Goal: Task Accomplishment & Management: Complete application form

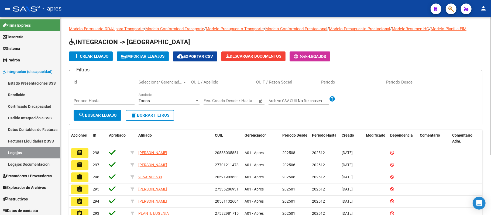
click at [225, 83] on input "CUIL / Apellido" at bounding box center [221, 82] width 61 height 5
click at [222, 82] on input "CUIL / Apellido" at bounding box center [221, 82] width 61 height 5
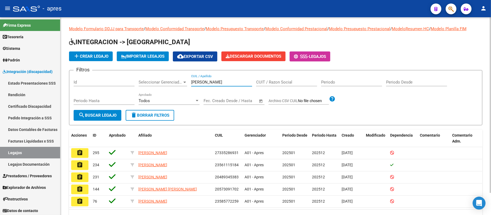
scroll to position [25, 0]
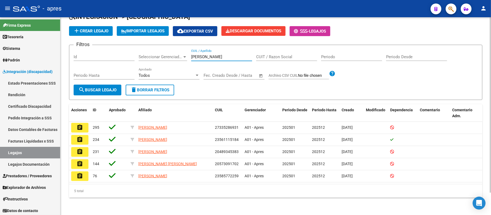
type input "[PERSON_NAME]"
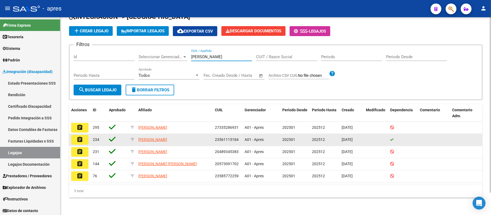
click at [84, 139] on button "assignment" at bounding box center [79, 140] width 17 height 10
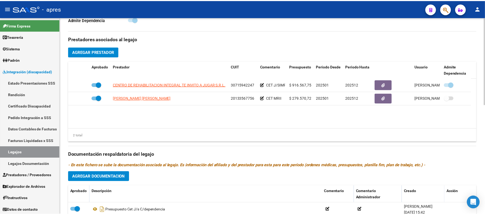
scroll to position [179, 0]
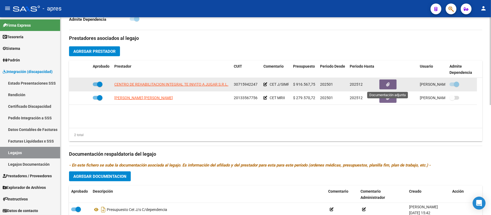
click at [387, 82] on icon "button" at bounding box center [388, 84] width 4 height 4
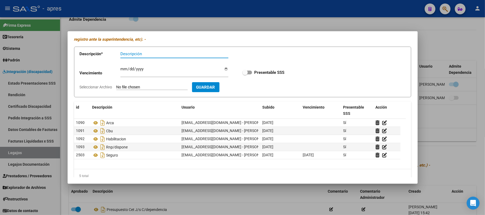
scroll to position [33, 0]
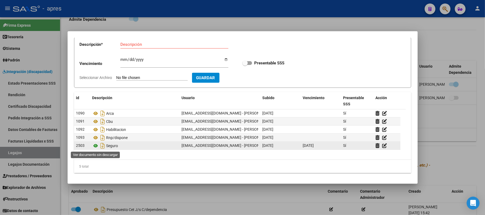
click at [96, 144] on icon at bounding box center [95, 146] width 7 height 6
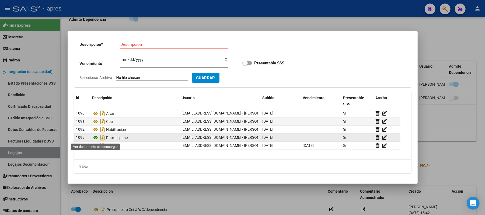
click at [93, 137] on icon at bounding box center [95, 137] width 7 height 6
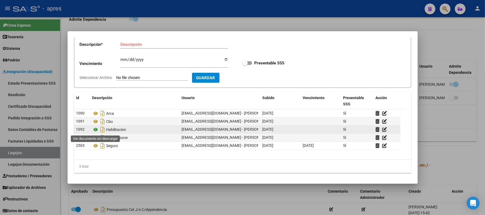
click at [96, 127] on icon at bounding box center [95, 129] width 7 height 6
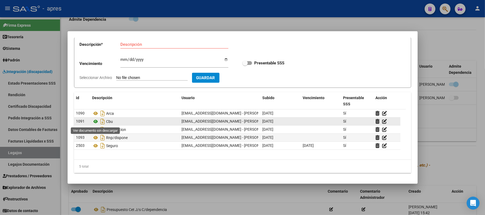
click at [94, 123] on icon at bounding box center [95, 121] width 7 height 6
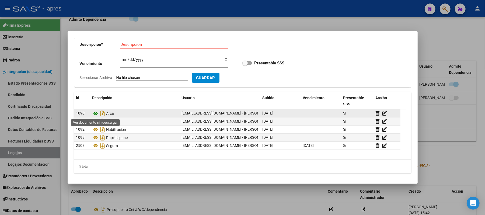
click at [95, 112] on icon at bounding box center [95, 113] width 7 height 6
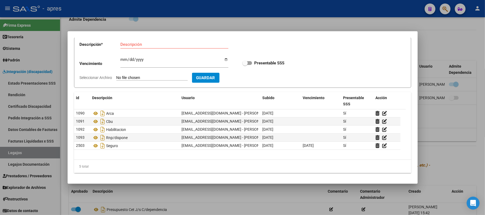
click at [67, 193] on div at bounding box center [242, 107] width 485 height 215
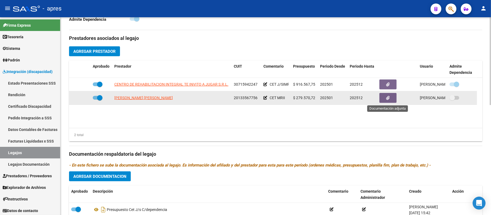
click at [386, 96] on icon "button" at bounding box center [388, 98] width 4 height 4
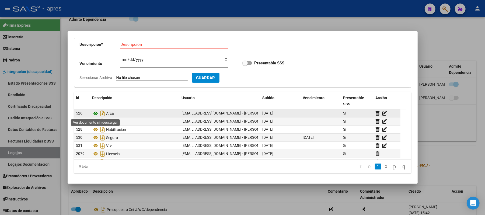
click at [95, 113] on icon at bounding box center [95, 113] width 7 height 6
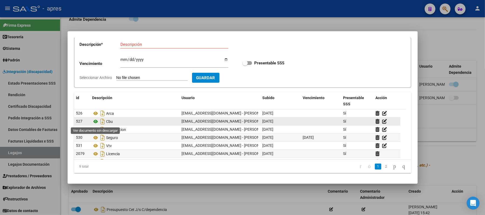
click at [97, 120] on icon at bounding box center [95, 121] width 7 height 6
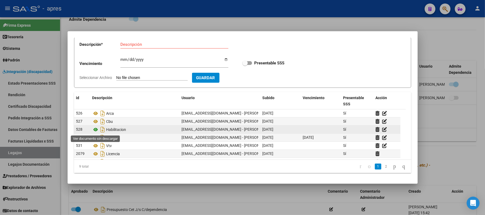
click at [97, 129] on icon at bounding box center [95, 129] width 7 height 6
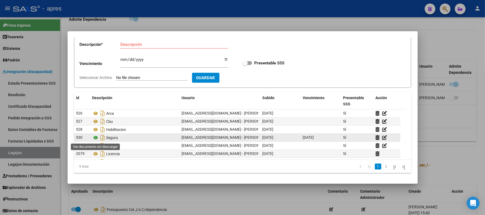
click at [94, 137] on icon at bounding box center [95, 137] width 7 height 6
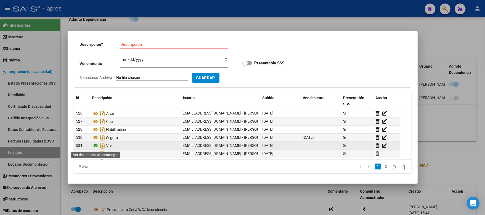
click at [94, 146] on icon at bounding box center [95, 146] width 7 height 6
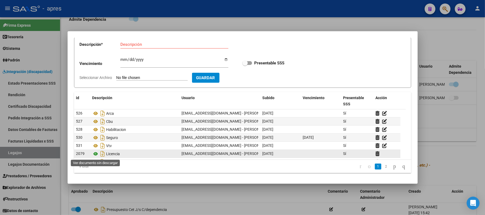
click at [94, 151] on icon at bounding box center [95, 154] width 7 height 6
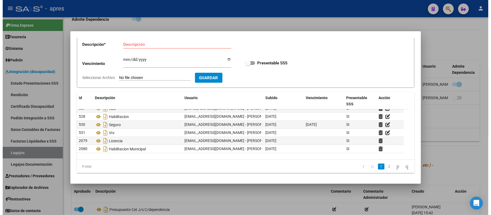
scroll to position [24, 0]
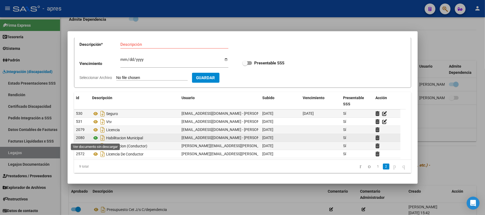
click at [94, 137] on icon at bounding box center [95, 138] width 7 height 6
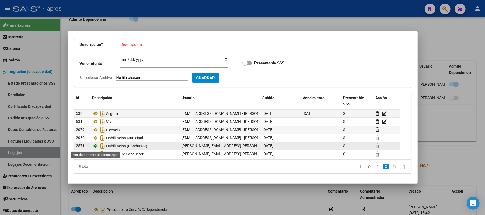
click at [94, 147] on icon at bounding box center [95, 146] width 7 height 6
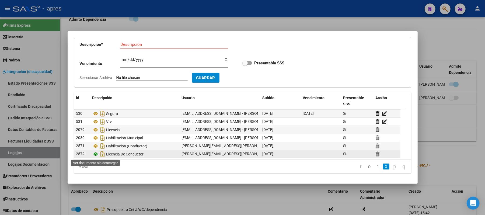
click at [93, 153] on icon at bounding box center [95, 154] width 7 height 6
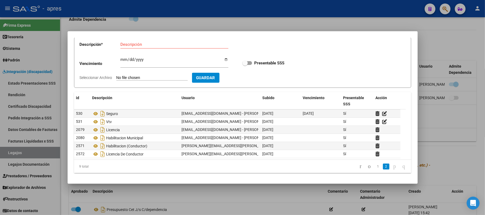
click at [61, 129] on div at bounding box center [242, 107] width 485 height 215
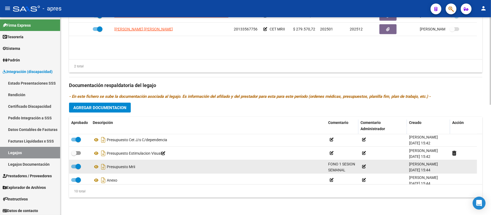
scroll to position [0, 0]
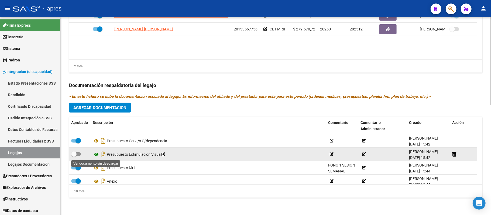
click at [94, 153] on icon at bounding box center [96, 154] width 7 height 6
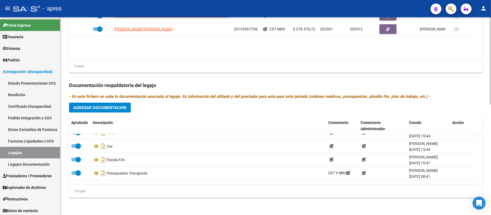
scroll to position [50, 0]
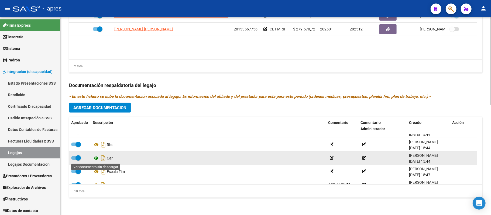
click at [96, 157] on icon at bounding box center [96, 158] width 7 height 6
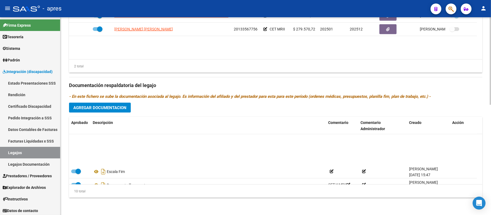
scroll to position [86, 0]
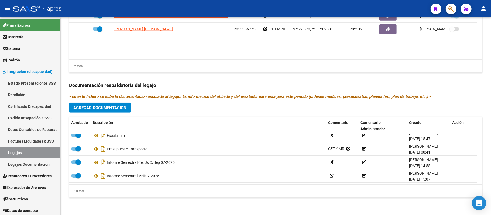
click at [474, 209] on body "menu - apres person Firma Express Tesorería Extractos Procesados (csv) Extracto…" at bounding box center [245, 107] width 491 height 215
click at [475, 206] on div "Open Intercom Messenger" at bounding box center [479, 203] width 14 height 14
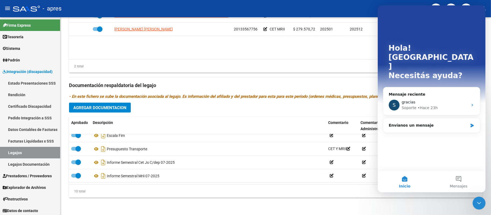
scroll to position [0, 0]
click at [446, 105] on div "Soporte • Hace 23h" at bounding box center [434, 108] width 66 height 6
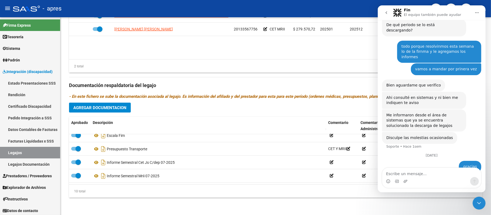
scroll to position [109, 0]
click at [419, 182] on div "Intercom Messenger" at bounding box center [431, 181] width 99 height 9
click at [418, 172] on textarea "Escribe un mensaje..." at bounding box center [431, 172] width 99 height 9
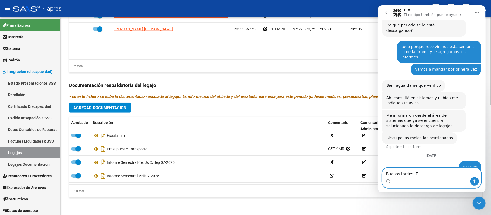
type textarea "Buenas tardes."
paste textarea "Escribe un mensaje..."
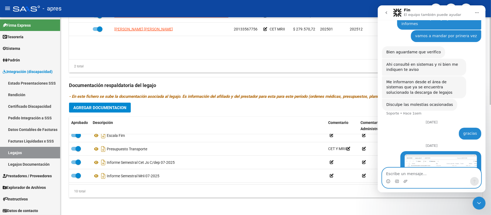
scroll to position [155, 0]
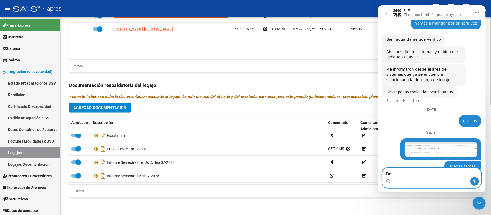
type textarea "D"
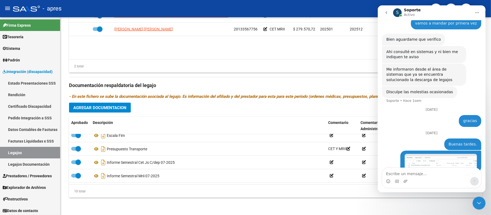
click at [395, 178] on div "Intercom Messenger" at bounding box center [396, 181] width 4 height 9
click at [394, 173] on textarea "Escribe un mensaje..." at bounding box center [431, 172] width 99 height 9
paste textarea "23561115184"
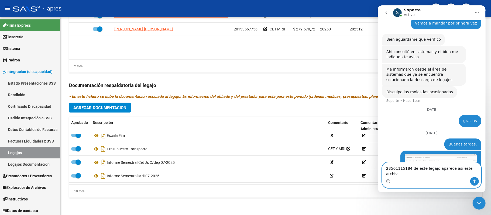
type textarea "23561115184 de este legajo aparece así este archivo"
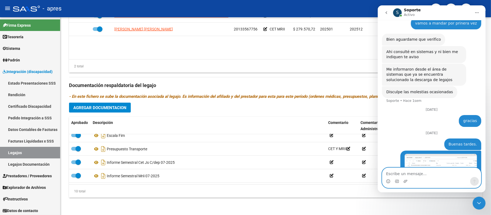
scroll to position [173, 0]
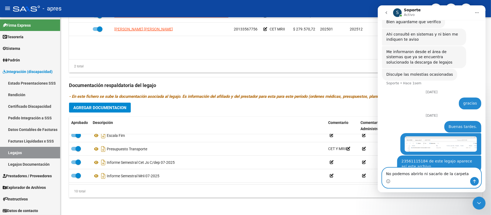
type textarea "No podemos abrirlo ni sacarlo de la carpeta"
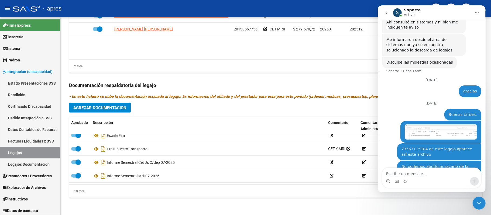
click at [421, 124] on img "Jimena dice…" at bounding box center [440, 131] width 72 height 15
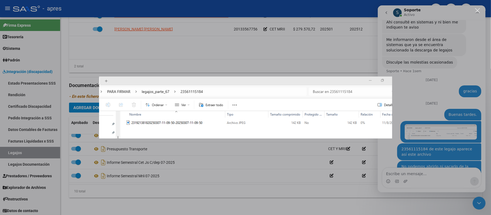
click at [251, 196] on div "Intercom Messenger" at bounding box center [245, 107] width 491 height 215
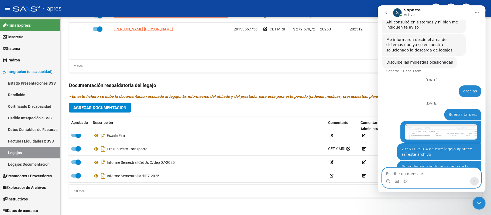
click at [418, 173] on textarea "Escribe un mensaje..." at bounding box center [431, 172] width 99 height 9
click at [433, 174] on textarea "Escribe un mensaje..." at bounding box center [431, 172] width 99 height 9
click at [397, 173] on textarea "Escribe un mensaje..." at bounding box center [431, 172] width 99 height 9
type textarea "No podemos saber que es"
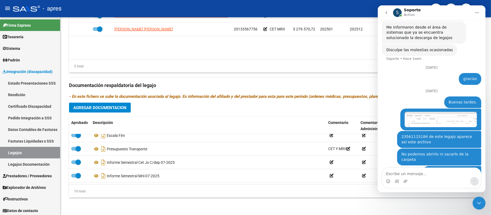
click at [478, 205] on icon "Cerrar Intercom Messenger" at bounding box center [478, 203] width 6 height 6
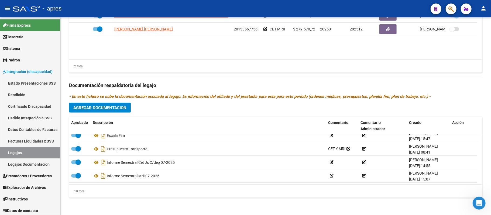
scroll to position [197, 0]
click at [478, 205] on icon "Abrir Intercom Messenger" at bounding box center [478, 203] width 9 height 9
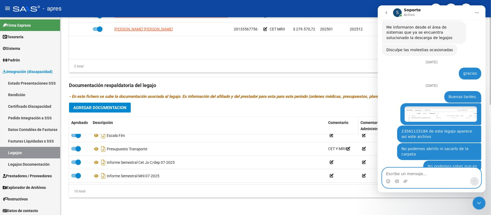
scroll to position [218, 0]
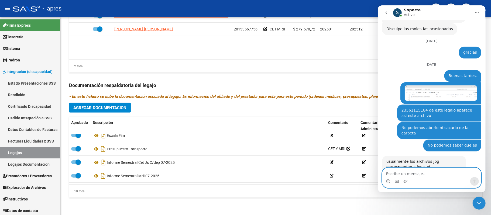
click at [429, 176] on textarea "Escribe un mensaje..." at bounding box center [431, 172] width 99 height 9
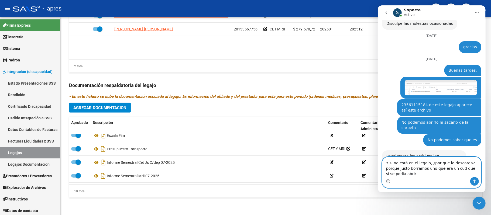
scroll to position [229, 0]
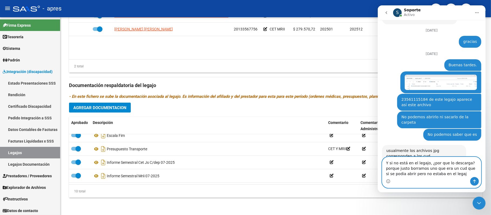
type textarea "Y si no está en el legajo, ¿por que lo descarga? porque justo borramos uno que …"
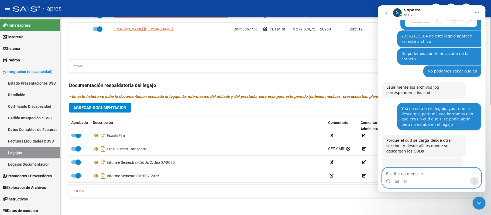
scroll to position [308, 0]
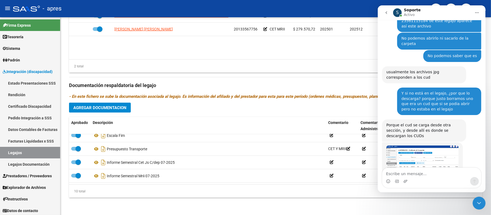
click at [430, 145] on img "Soporte dice…" at bounding box center [422, 159] width 72 height 29
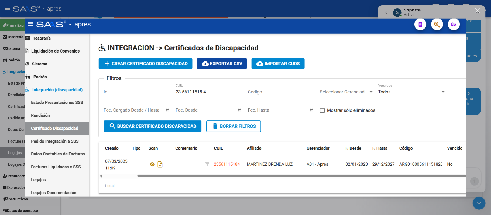
click at [481, 68] on div "Intercom Messenger" at bounding box center [245, 107] width 491 height 215
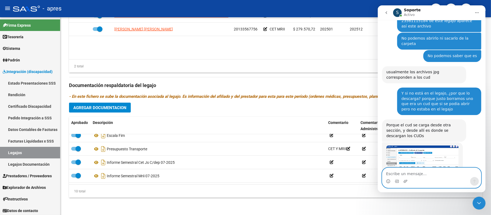
click at [404, 174] on textarea "Escribe un mensaje..." at bounding box center [431, 172] width 99 height 9
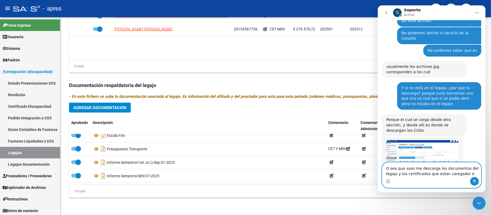
scroll to position [334, 0]
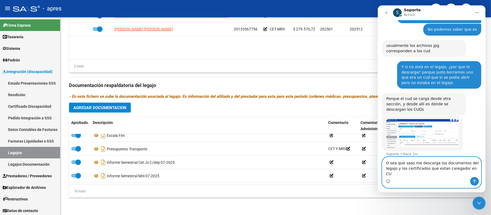
type textarea "O sea que saas me descarga los documentos del legajo y los certificados que est…"
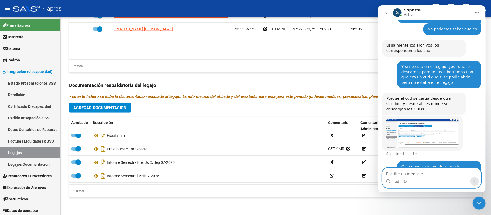
scroll to position [355, 0]
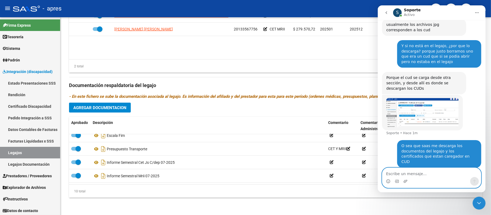
type textarea "p"
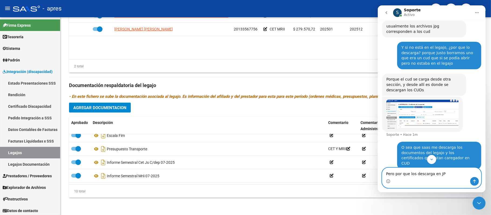
scroll to position [355, 0]
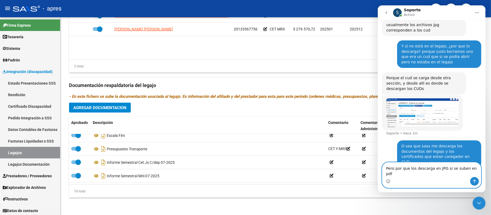
type textarea "Pero por que los descarga en JPG si se suben en pdf?"
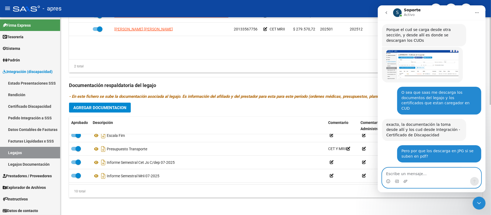
scroll to position [420, 0]
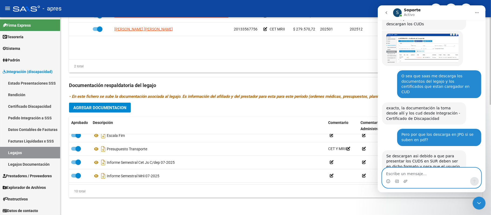
type textarea "e"
type textarea "Entiendo. Otra cosa"
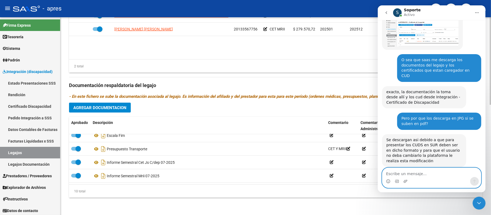
paste textarea "E"
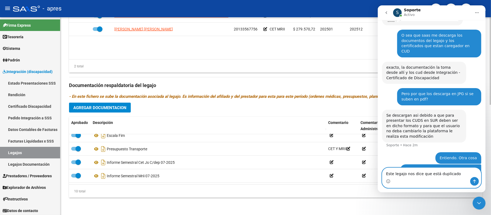
scroll to position [481, 0]
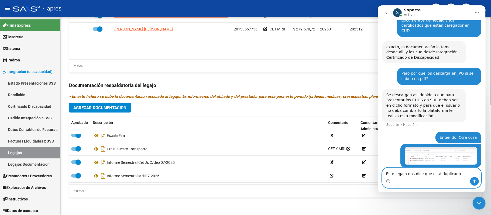
paste textarea "27567967234"
type textarea "Este legajo nos dice que está duplicado 27567967234"
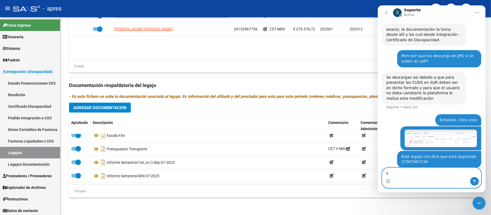
type textarea "Y"
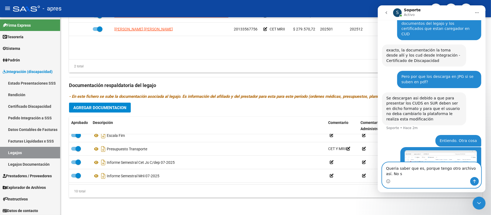
scroll to position [483, 0]
type textarea "Queria saber que es, porque tengo otro archivo así."
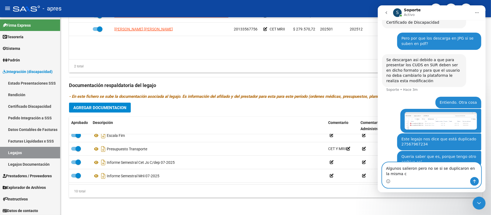
scroll to position [521, 0]
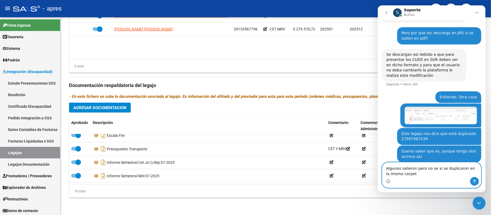
type textarea "Algunos salieron pero no se si se duplicaron en la misma carpeta"
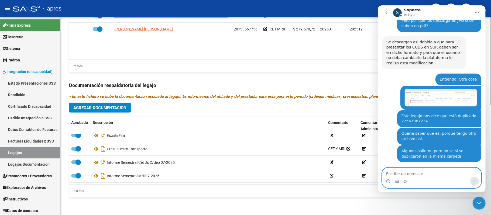
scroll to position [534, 0]
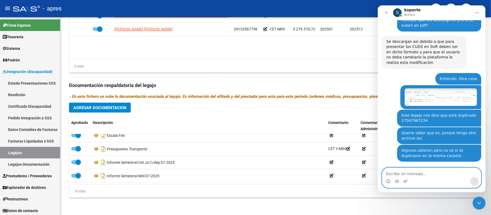
click at [423, 172] on textarea "Escribe un mensaje..." at bounding box center [431, 172] width 99 height 9
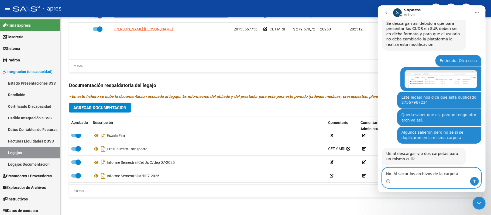
scroll to position [551, 0]
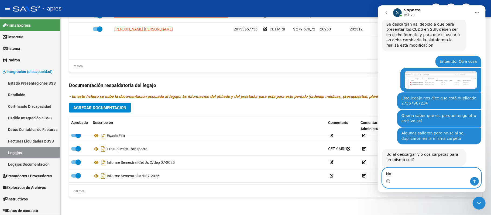
type textarea "N"
type textarea "El archivo dentro de el"
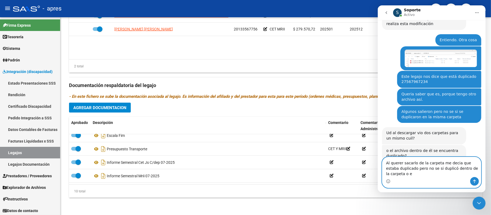
scroll to position [578, 0]
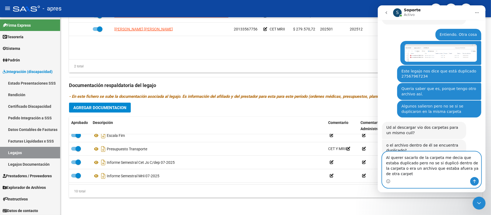
type textarea "Al querer sacarlo de la carpeta me decia que estaba duplicado pero no se si dup…"
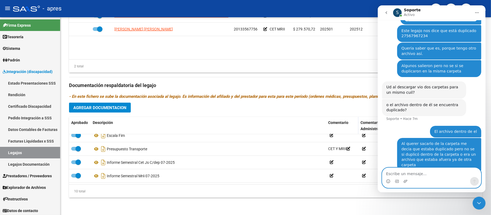
scroll to position [619, 0]
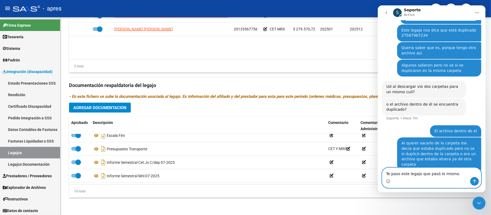
paste textarea "20570180097"
type textarea "Te paso este legajo que pasó lo mismo. 20570180097"
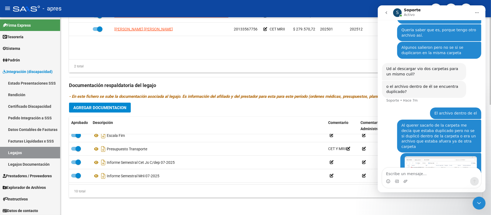
click at [316, 195] on div "10 total" at bounding box center [275, 191] width 413 height 13
click at [26, 153] on link "Legajos" at bounding box center [30, 153] width 60 height 12
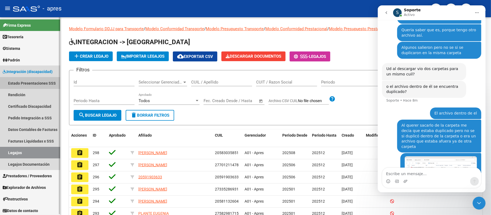
click at [41, 81] on link "Estado Presentaciones SSS" at bounding box center [30, 83] width 60 height 12
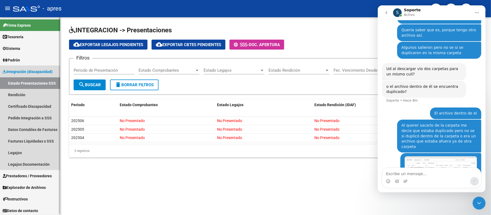
click at [39, 70] on span "Integración (discapacidad)" at bounding box center [28, 72] width 50 height 6
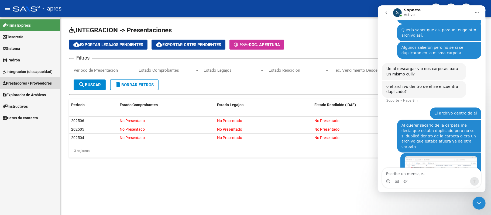
click at [44, 84] on span "Prestadores / Proveedores" at bounding box center [27, 83] width 49 height 6
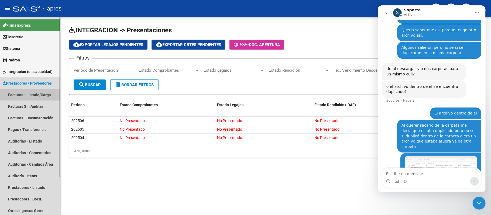
click at [44, 93] on link "Facturas - Listado/Carga" at bounding box center [30, 95] width 60 height 12
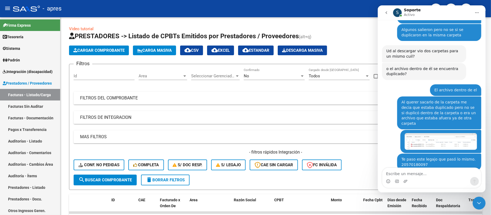
scroll to position [663, 0]
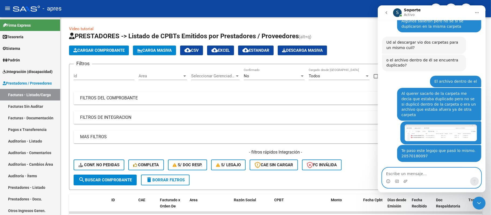
click at [412, 174] on textarea "Escribe un mensaje..." at bounding box center [431, 172] width 99 height 9
type textarea "Tiene mas, las cuales si salieron de la carpeta"
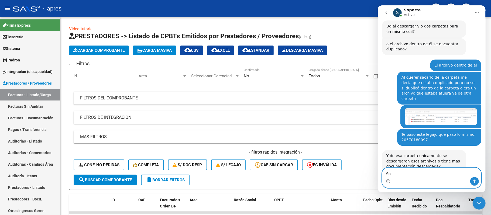
type textarea "S"
type textarea "Espera y me fijo bien"
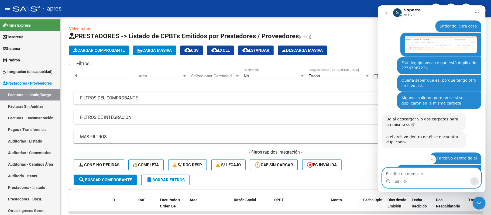
scroll to position [584, 0]
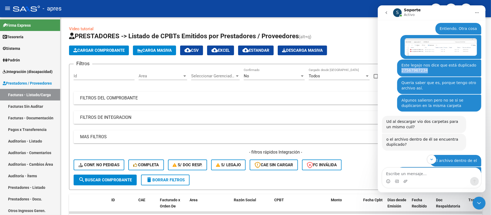
drag, startPoint x: 398, startPoint y: 43, endPoint x: 422, endPoint y: 43, distance: 24.3
click at [422, 63] on div "Este legajo nos dice que está duplicado 27567967234" at bounding box center [438, 68] width 75 height 11
copy div "27567967234"
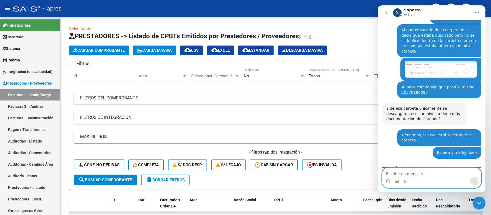
click at [420, 174] on textarea "Escribe un mensaje..." at bounding box center [431, 172] width 99 height 9
type textarea "ESPERAAA"
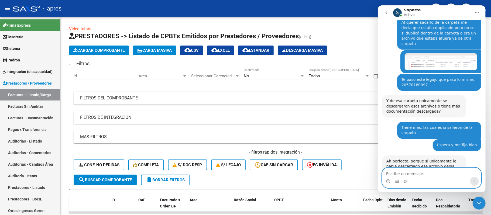
type textarea "A"
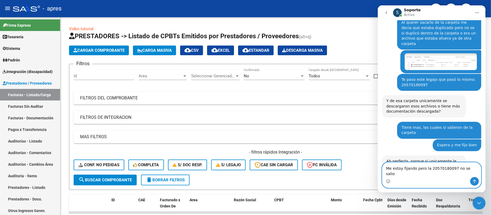
type textarea "Me estoy fijando pero la 20570180097 no se salio"
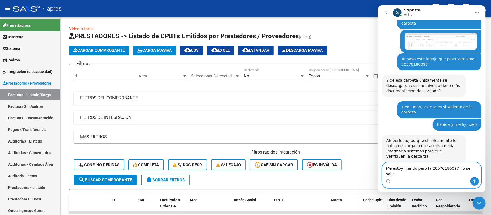
drag, startPoint x: 470, startPoint y: 175, endPoint x: 386, endPoint y: 175, distance: 84.1
click at [386, 175] on textarea "Me estoy fijando pero la 20570180097 no se salio" at bounding box center [431, 169] width 99 height 15
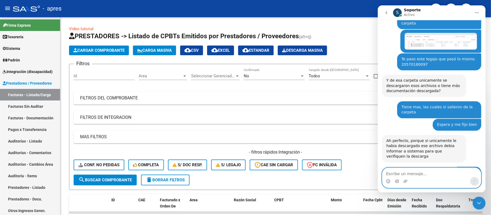
scroll to position [756, 0]
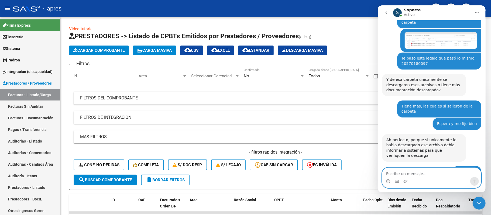
click at [415, 173] on textarea "Escribe un mensaje..." at bounding box center [431, 172] width 99 height 9
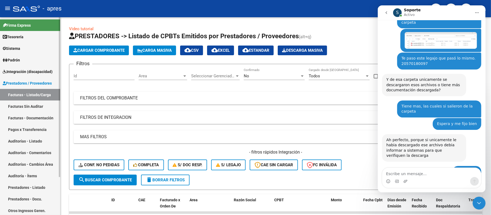
click at [28, 72] on span "Integración (discapacidad)" at bounding box center [28, 72] width 50 height 6
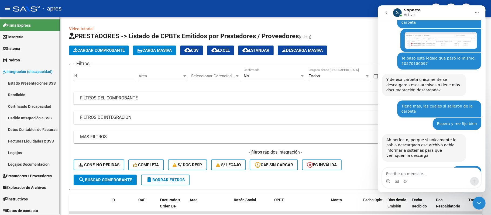
click at [24, 151] on link "Legajos" at bounding box center [30, 153] width 60 height 12
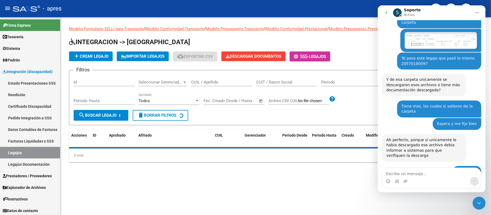
click at [234, 84] on input "CUIL / Apellido" at bounding box center [221, 82] width 61 height 5
paste input "57018009"
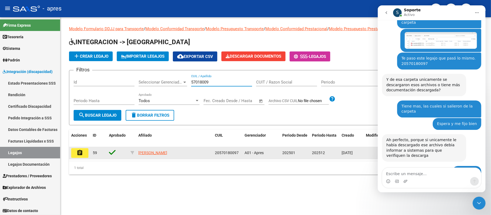
type input "57018009"
click at [81, 153] on mat-icon "assignment" at bounding box center [80, 153] width 6 height 6
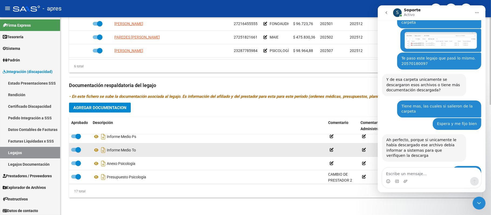
scroll to position [180, 0]
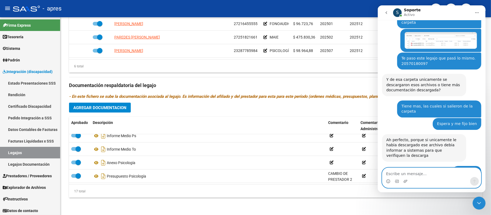
click at [417, 170] on textarea "Escribe un mensaje..." at bounding box center [431, 172] width 99 height 9
paste textarea "[PERSON_NAME]"
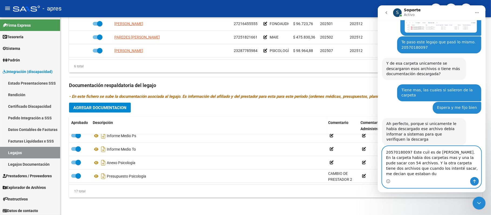
scroll to position [777, 0]
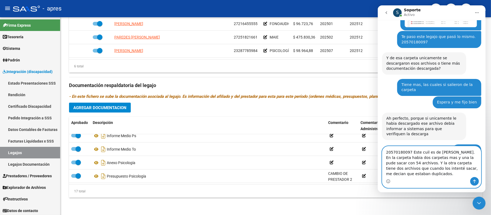
click at [429, 173] on textarea "20570180097 Este cuil es de [PERSON_NAME]. En la carpeta habia dos carpetas mas…" at bounding box center [431, 161] width 99 height 31
type textarea "20570180097 Este cuil es de [PERSON_NAME]. En la carpeta habia dos carpetas mas…"
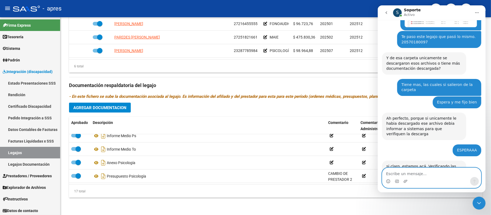
scroll to position [798, 0]
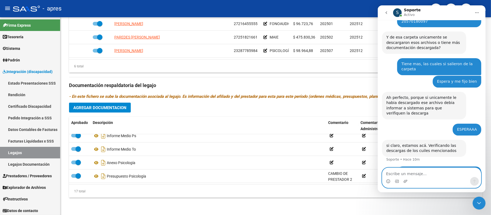
paste textarea "[PERSON_NAME] [PERSON_NAME]"
click at [386, 173] on textarea "[PERSON_NAME] [PERSON_NAME]" at bounding box center [431, 172] width 99 height 9
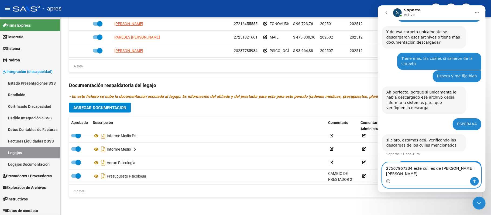
click at [412, 175] on textarea "27567967234 este cuil es de [PERSON_NAME] [PERSON_NAME]" at bounding box center [431, 169] width 99 height 15
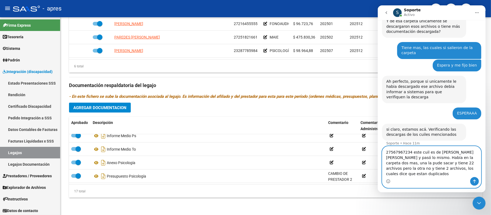
scroll to position [820, 0]
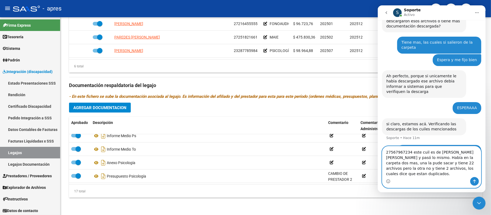
type textarea "27567967234 este cuil es de [PERSON_NAME] [PERSON_NAME] y pasó lo mismo. Había …"
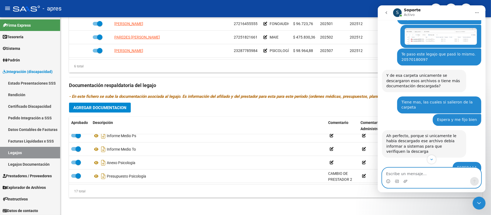
scroll to position [831, 0]
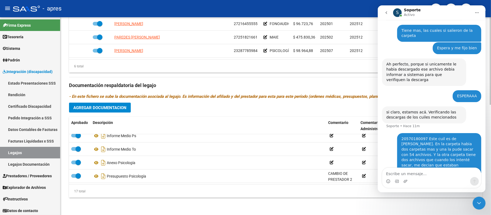
click at [245, 195] on div "17 total" at bounding box center [275, 191] width 413 height 13
click at [480, 206] on div "Cerrar Intercom Messenger" at bounding box center [478, 202] width 13 height 13
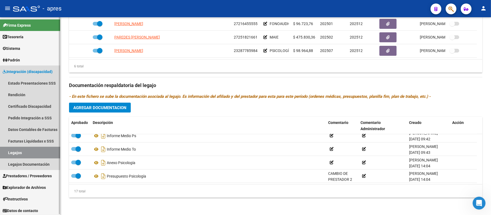
click at [35, 153] on link "Legajos" at bounding box center [30, 153] width 60 height 12
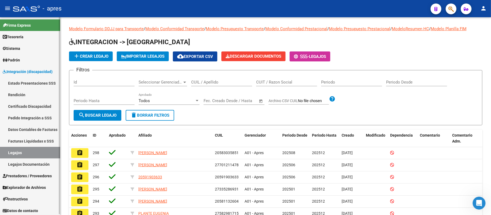
scroll to position [852, 0]
click at [36, 107] on link "Certificado Discapacidad" at bounding box center [30, 107] width 60 height 12
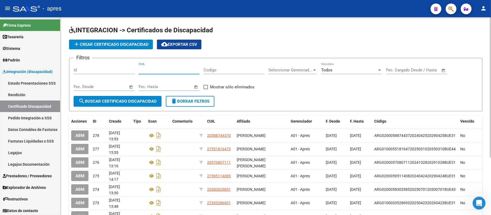
click at [153, 71] on input "CUIL" at bounding box center [168, 70] width 61 height 5
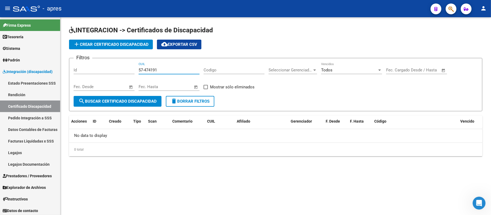
click at [169, 70] on input "57-474191" at bounding box center [168, 70] width 61 height 5
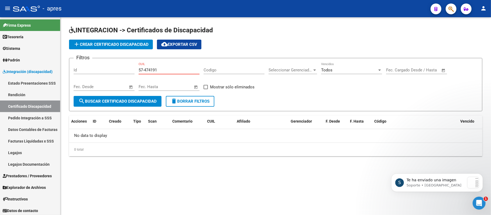
click at [173, 70] on input "57-474191" at bounding box center [168, 70] width 61 height 5
type input "5"
paste input "20-57474191-3"
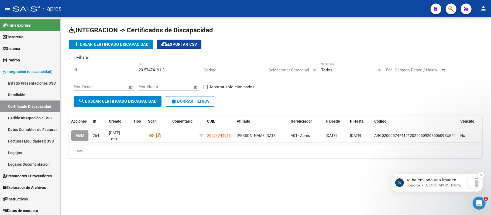
type input "20-57474191-3"
click at [448, 186] on p "Soporte • [GEOGRAPHIC_DATA]" at bounding box center [435, 185] width 58 height 5
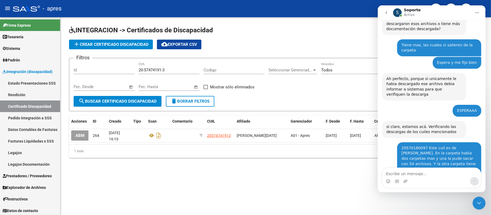
scroll to position [896, 0]
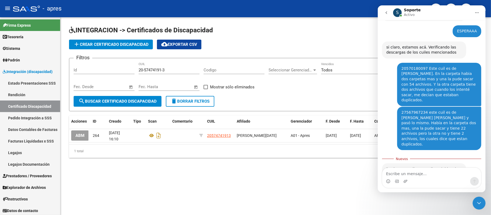
click at [413, 195] on img "Soporte dice…" at bounding box center [422, 203] width 72 height 17
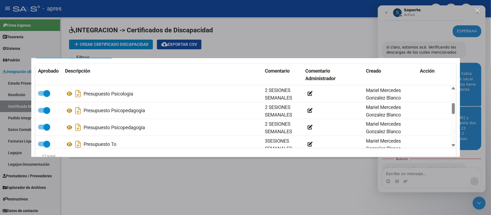
click at [157, 161] on div "Intercom Messenger" at bounding box center [245, 107] width 491 height 215
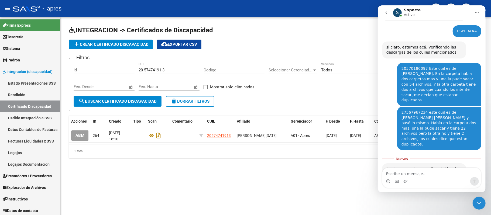
click at [419, 195] on img "Soporte dice…" at bounding box center [422, 203] width 72 height 17
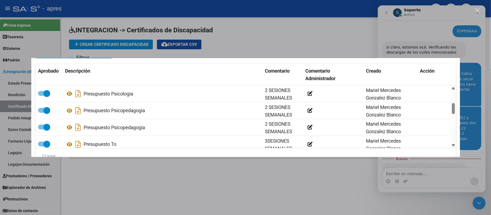
click at [348, 175] on div "Intercom Messenger" at bounding box center [245, 107] width 491 height 215
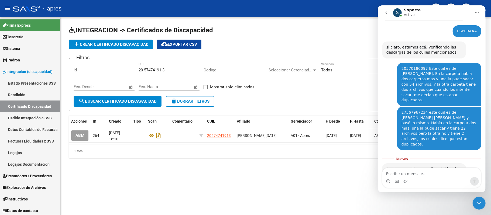
click at [434, 195] on img "Soporte dice…" at bounding box center [422, 203] width 72 height 17
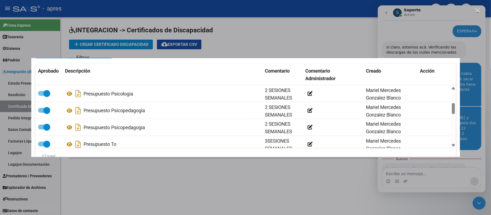
click at [155, 176] on div "Intercom Messenger" at bounding box center [245, 107] width 491 height 215
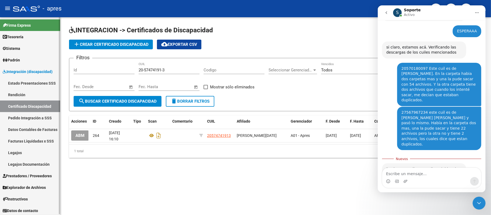
click at [24, 152] on link "Legajos" at bounding box center [30, 153] width 60 height 12
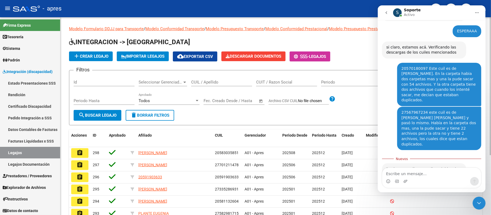
click at [210, 82] on input "CUIL / Apellido" at bounding box center [221, 82] width 61 height 5
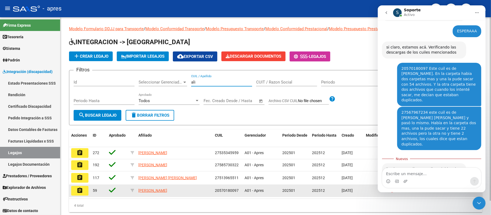
type input "ali"
click at [79, 190] on mat-icon "assignment" at bounding box center [80, 190] width 6 height 6
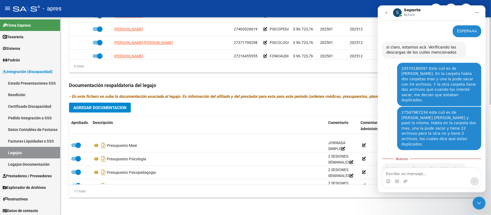
scroll to position [72, 0]
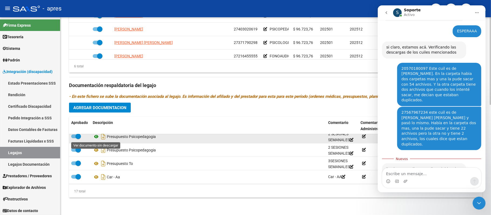
click at [96, 136] on icon at bounding box center [96, 136] width 7 height 6
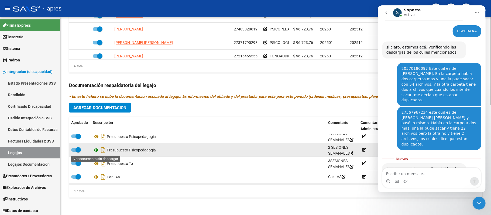
click at [95, 152] on icon at bounding box center [96, 150] width 7 height 6
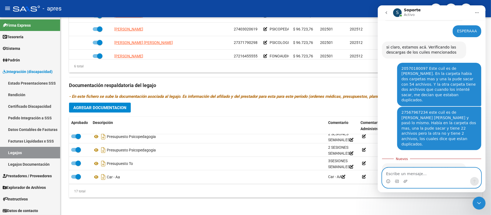
click at [410, 175] on textarea "Escribe un mensaje..." at bounding box center [431, 172] width 99 height 9
type textarea "S"
type textarea "A"
type textarea "s"
type textarea "Si. Es cierto. Ya lo elimino"
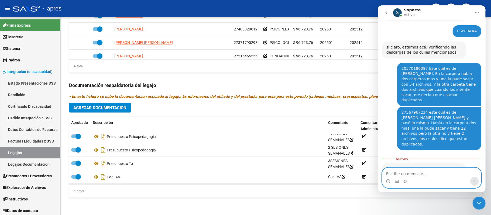
scroll to position [903, 0]
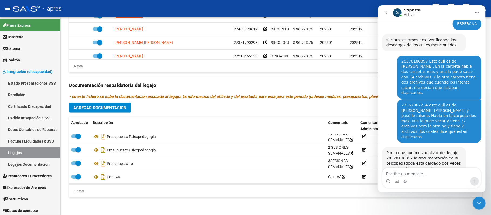
click at [479, 202] on icon "Cerrar Intercom Messenger" at bounding box center [478, 203] width 6 height 6
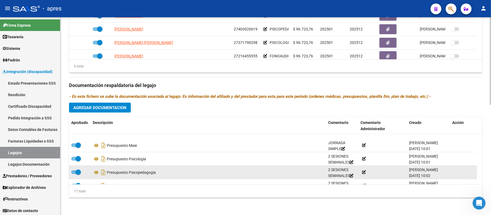
scroll to position [72, 0]
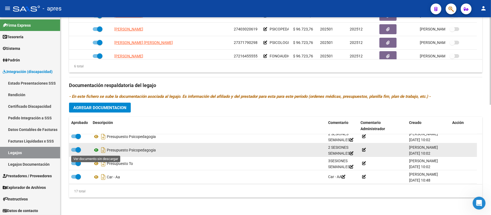
click at [96, 151] on icon at bounding box center [96, 150] width 7 height 6
click at [75, 150] on span at bounding box center [76, 150] width 10 height 4
click at [74, 152] on input "checkbox" at bounding box center [74, 152] width 0 height 0
checkbox input "false"
click at [455, 152] on icon at bounding box center [454, 149] width 4 height 5
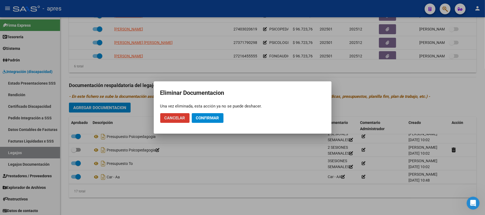
click at [214, 120] on span "Confirmar" at bounding box center [207, 118] width 23 height 5
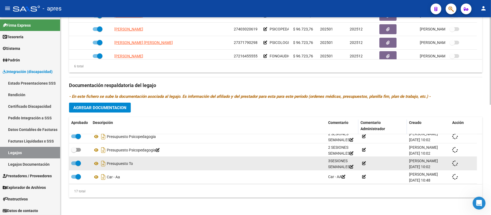
checkbox input "true"
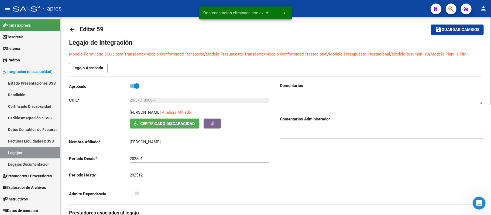
scroll to position [0, 0]
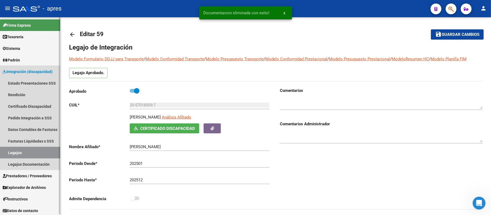
click at [25, 153] on link "Legajos" at bounding box center [30, 153] width 60 height 12
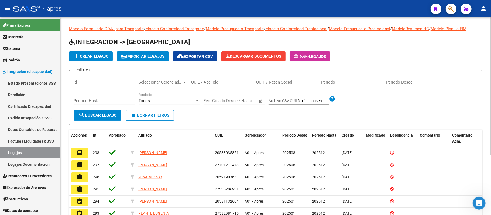
click at [214, 81] on input "CUIL / Apellido" at bounding box center [221, 82] width 61 height 5
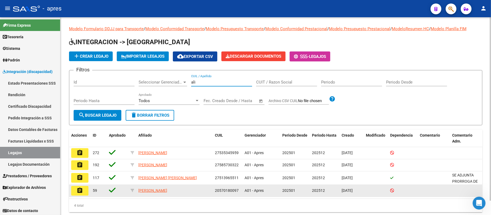
type input "ali"
click at [80, 194] on mat-icon "assignment" at bounding box center [80, 190] width 6 height 6
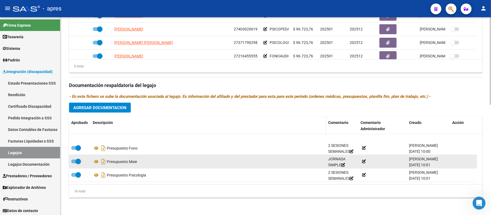
scroll to position [72, 0]
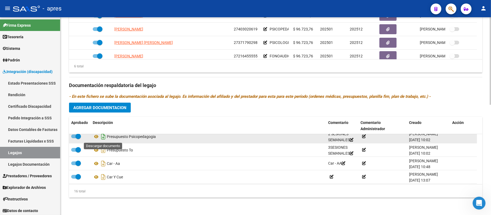
click at [102, 138] on icon "Descargar documento" at bounding box center [103, 136] width 7 height 9
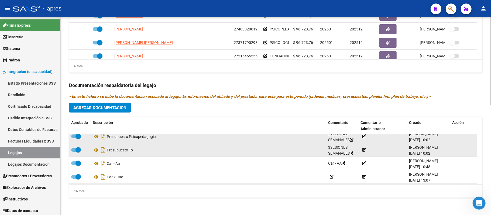
scroll to position [144, 0]
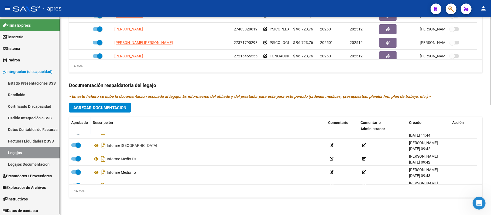
click at [40, 154] on link "Legajos" at bounding box center [30, 153] width 60 height 12
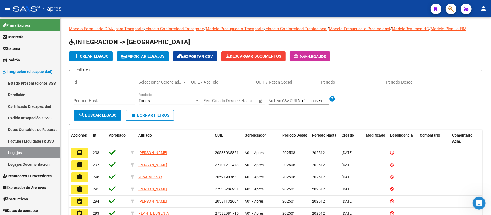
click at [482, 199] on div "Abrir Intercom Messenger" at bounding box center [479, 203] width 18 height 18
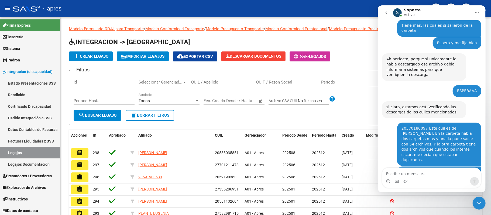
scroll to position [831, 0]
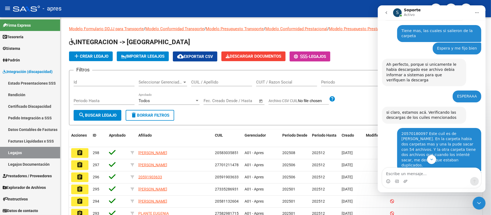
drag, startPoint x: 398, startPoint y: 130, endPoint x: 421, endPoint y: 128, distance: 22.7
click at [421, 175] on div "27567967234 este cuil es de [PERSON_NAME] [PERSON_NAME] y pasó lo mismo. Había …" at bounding box center [438, 193] width 75 height 37
copy div "27567967234"
click at [196, 80] on input "CUIL / Apellido" at bounding box center [221, 82] width 61 height 5
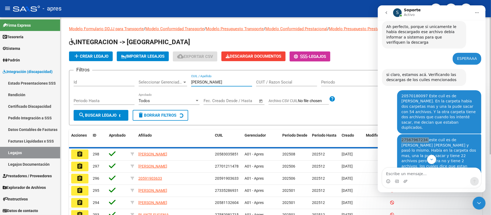
scroll to position [903, 0]
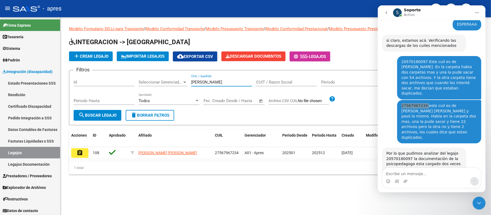
type input "[PERSON_NAME]"
click at [482, 205] on div "Cerrar Intercom Messenger" at bounding box center [478, 202] width 13 height 13
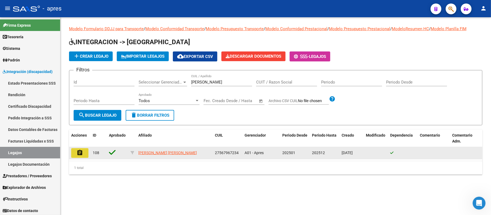
click at [81, 151] on mat-icon "assignment" at bounding box center [80, 153] width 6 height 6
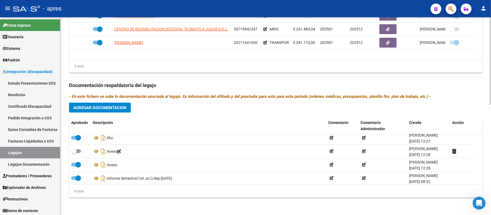
scroll to position [59, 0]
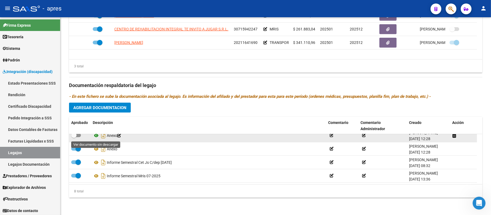
click at [95, 135] on icon at bounding box center [96, 135] width 7 height 6
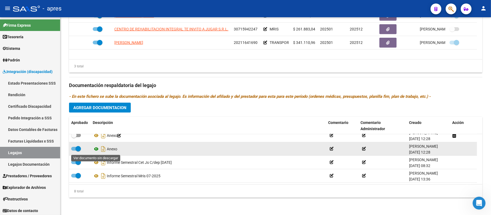
click at [98, 150] on icon at bounding box center [96, 149] width 7 height 6
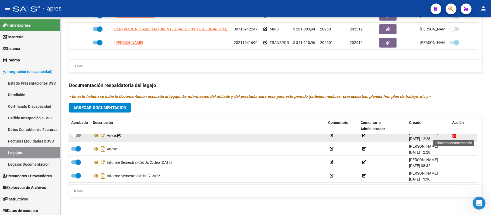
click at [452, 137] on icon at bounding box center [454, 135] width 4 height 5
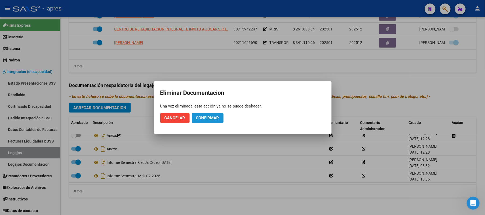
click at [196, 117] on span "Confirmar" at bounding box center [207, 118] width 23 height 5
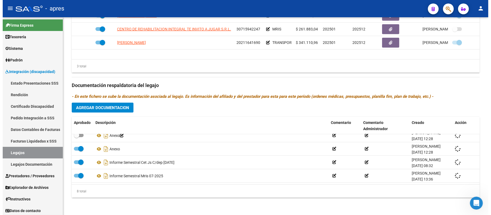
scroll to position [54, 0]
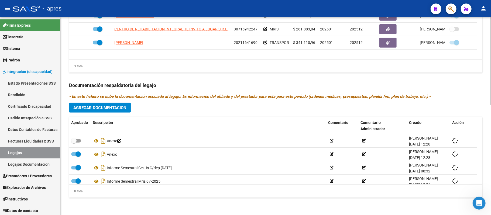
checkbox input "true"
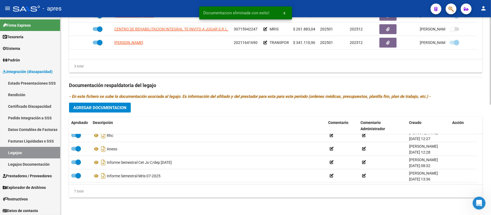
scroll to position [46, 0]
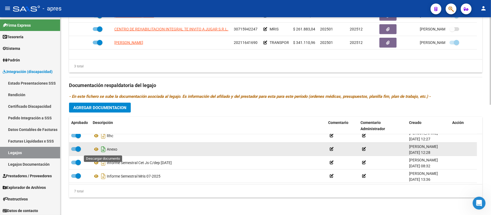
click at [102, 150] on icon "Descargar documento" at bounding box center [103, 149] width 7 height 9
click at [479, 203] on icon "Abrir Intercom Messenger" at bounding box center [479, 203] width 4 height 4
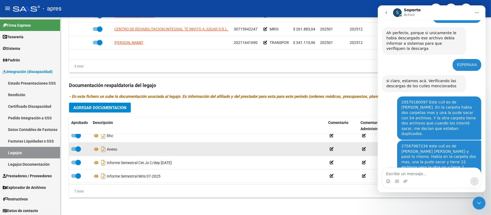
scroll to position [903, 0]
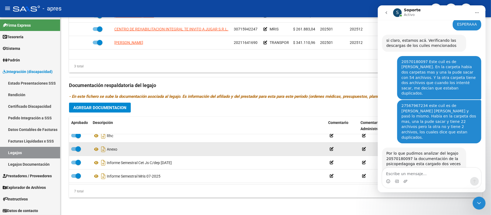
click at [407, 176] on textarea "Escribe un mensaje..." at bounding box center [431, 172] width 99 height 9
type textarea "Y"
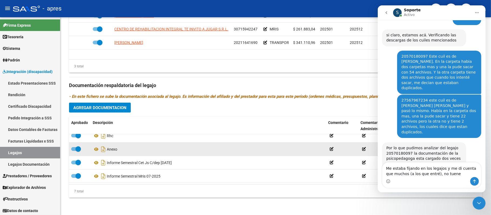
click at [398, 172] on textarea "Me estaba fijando en los legajos y me di cuenta que muchos (a los que entré), n…" at bounding box center [431, 169] width 99 height 15
click at [445, 177] on textarea "Me estaba fijando en los legajos y me di cuenta que algunos (a los que entré), …" at bounding box center [431, 169] width 99 height 15
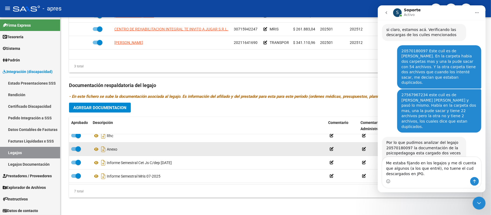
click at [437, 169] on textarea "Me estaba fijando en los legajos y me di cuenta que algunos (a los que entré), …" at bounding box center [431, 167] width 99 height 20
click at [442, 169] on textarea "Me estaba fijando en los legajos y me di cuenta que algunos (a los que entré), …" at bounding box center [431, 167] width 99 height 20
click at [455, 166] on textarea "Me estaba fijando en los legajos y me di cuenta que algunos (a los que entré), …" at bounding box center [431, 167] width 99 height 20
click at [448, 176] on textarea "Me estaba fijando en los legajos y me di cuenta que algunos (a los que entré), …" at bounding box center [431, 167] width 99 height 20
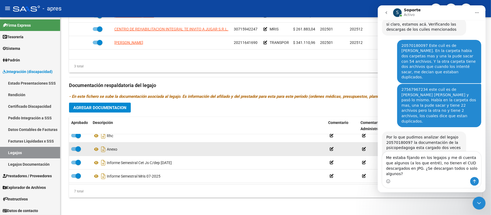
click at [456, 170] on textarea "Me estaba fijando en los legajos y me di cuenta que algunos (a los que entré), …" at bounding box center [431, 164] width 99 height 25
type textarea "Me estaba fijando en los legajos y me di cuenta que algunos (a los que entré), …"
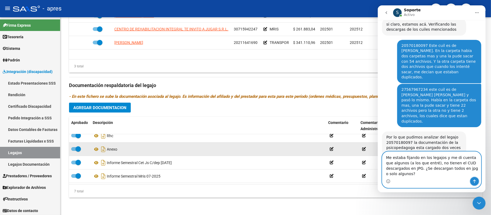
click at [475, 180] on icon "Enviar un mensaje…" at bounding box center [474, 181] width 4 height 4
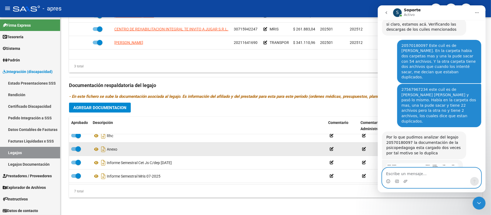
scroll to position [931, 0]
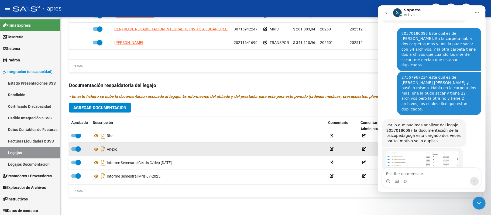
click at [477, 205] on icon "Cerrar Intercom Messenger" at bounding box center [478, 203] width 6 height 6
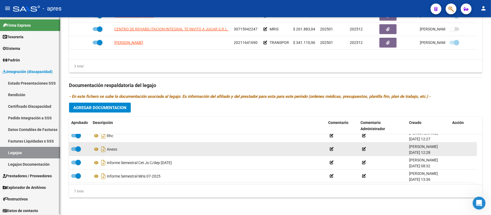
click at [32, 149] on link "Legajos" at bounding box center [30, 153] width 60 height 12
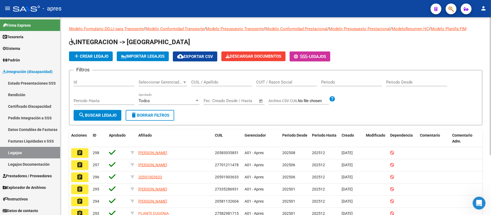
click at [210, 81] on input "CUIL / Apellido" at bounding box center [221, 82] width 61 height 5
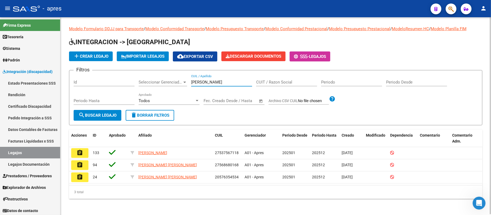
type input "[PERSON_NAME]"
click at [101, 57] on span "add Crear Legajo" at bounding box center [90, 56] width 35 height 5
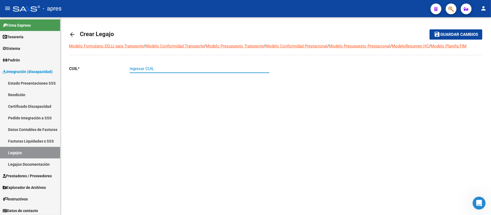
click at [154, 68] on input "Ingresar CUIL" at bounding box center [200, 68] width 140 height 5
paste input "20-57474191-3"
type input "20-57474191-3"
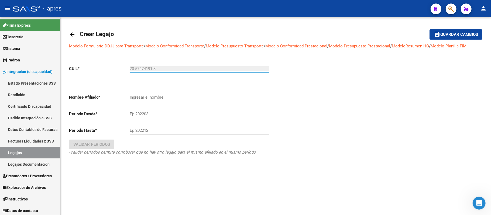
type input "[PERSON_NAME][DATE]"
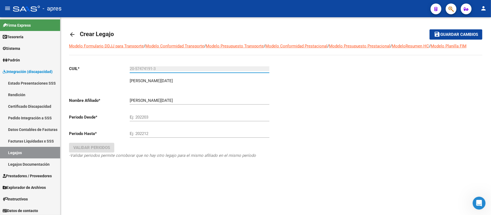
type input "20-57474191-3"
click at [187, 115] on input "Ej: 202203" at bounding box center [200, 117] width 140 height 5
click at [186, 129] on div "Ej: 202212" at bounding box center [200, 132] width 140 height 12
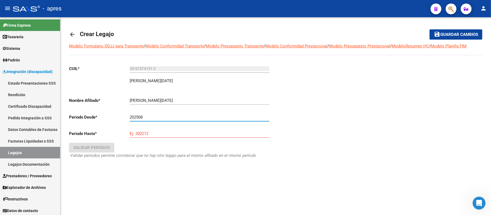
click at [178, 117] on input "202508" at bounding box center [200, 117] width 140 height 5
drag, startPoint x: 181, startPoint y: 130, endPoint x: 176, endPoint y: 122, distance: 10.2
click at [179, 127] on div "Ej: 202212" at bounding box center [200, 132] width 140 height 12
click at [174, 117] on input "20250" at bounding box center [200, 117] width 140 height 5
type input "202507"
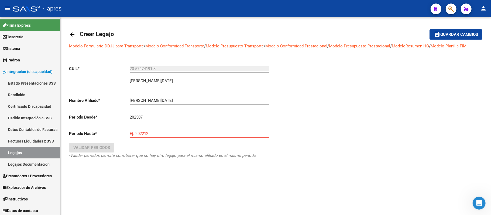
click at [179, 135] on input "Ej: 202212" at bounding box center [200, 133] width 140 height 5
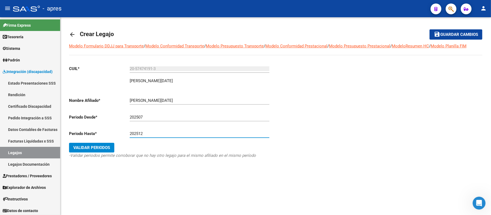
type input "202512"
click at [84, 145] on button "Validar Periodos" at bounding box center [91, 148] width 45 height 10
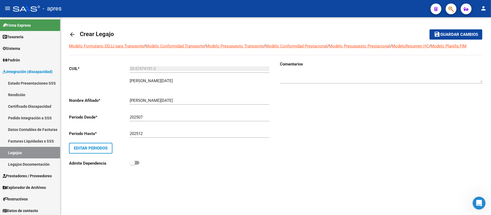
click at [458, 26] on mat-toolbar-row "save Guardar cambios" at bounding box center [439, 34] width 86 height 17
click at [462, 32] on span "Guardar cambios" at bounding box center [459, 34] width 38 height 5
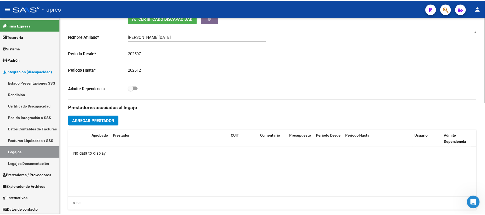
scroll to position [115, 0]
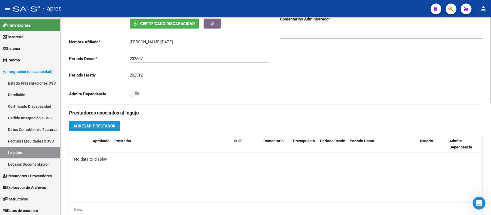
click at [116, 124] on button "Agregar Prestador" at bounding box center [94, 126] width 51 height 10
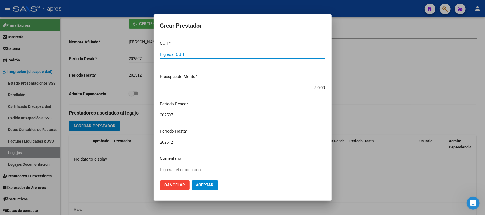
click at [211, 53] on input "Ingresar CUIT" at bounding box center [242, 54] width 165 height 5
type input "27-26826468-5"
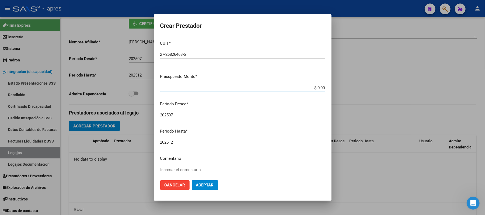
click at [318, 86] on input "$ 0,00" at bounding box center [242, 87] width 165 height 5
type input "$ 98.964,88"
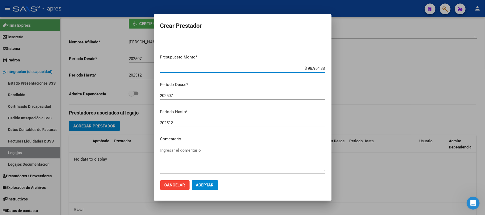
scroll to position [36, 0]
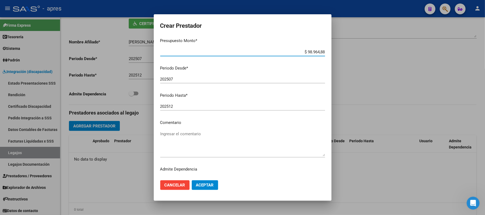
click at [197, 130] on div "Ingresar el comentario" at bounding box center [242, 143] width 165 height 27
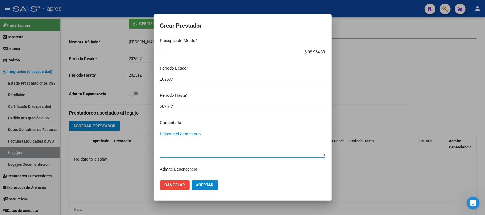
click at [200, 133] on textarea "Ingresar el comentario" at bounding box center [242, 143] width 165 height 25
type textarea "t"
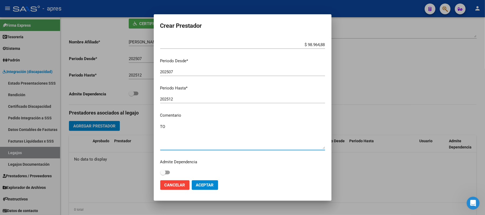
scroll to position [45, 0]
type textarea "TO"
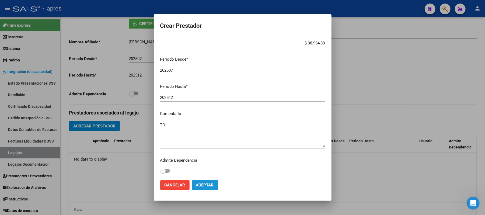
click at [211, 184] on span "Aceptar" at bounding box center [205, 185] width 18 height 5
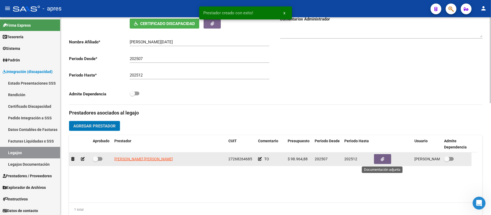
click at [388, 158] on button "button" at bounding box center [382, 159] width 17 height 10
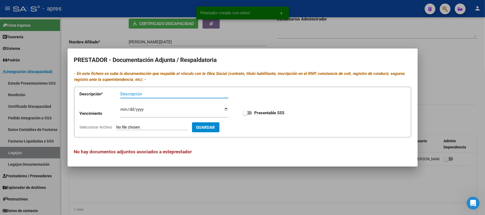
click at [249, 115] on span at bounding box center [247, 113] width 10 height 4
click at [245, 115] on input "Presentable SSS" at bounding box center [245, 115] width 0 height 0
checkbox input "true"
click at [153, 126] on input "Seleccionar Archivo" at bounding box center [151, 127] width 71 height 5
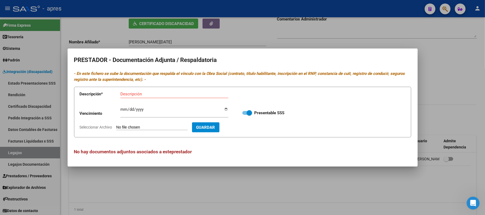
type input "C:\fakepath\Arca TO.pdf"
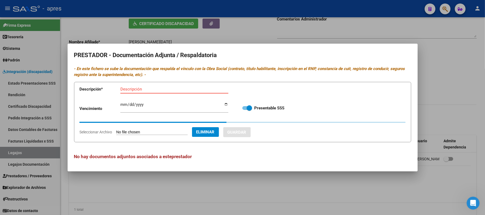
click at [158, 89] on input "Descripción" at bounding box center [174, 89] width 108 height 5
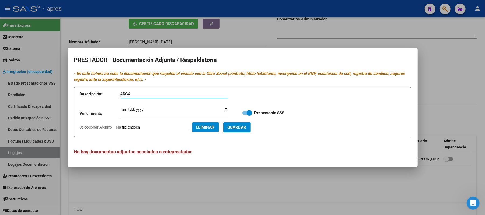
type input "ARCA"
click at [247, 128] on span "Guardar" at bounding box center [237, 127] width 19 height 5
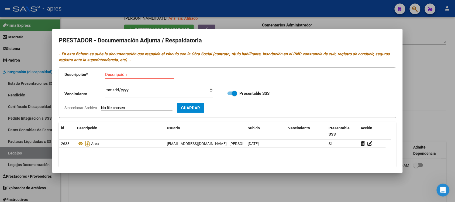
scroll to position [115, 0]
click at [119, 106] on input "Seleccionar Archivo" at bounding box center [136, 107] width 71 height 5
type input "C:\fakepath\CBU TO.pdf"
click at [136, 74] on input "Descripción" at bounding box center [139, 74] width 69 height 5
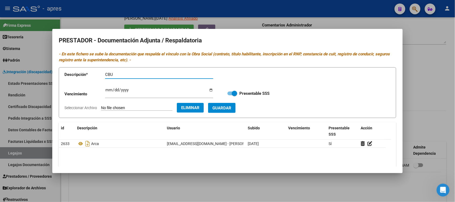
type input "CBU"
click at [225, 108] on span "Guardar" at bounding box center [221, 107] width 19 height 5
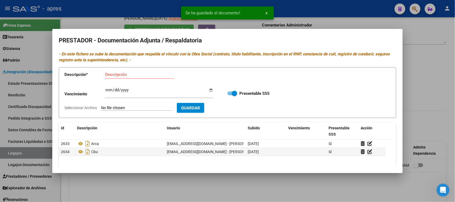
click at [137, 106] on input "Seleccionar Archivo" at bounding box center [136, 107] width 71 height 5
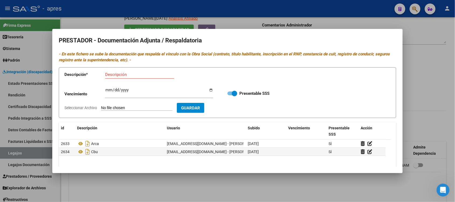
type input "C:\fakepath\Matricula TO.pdf"
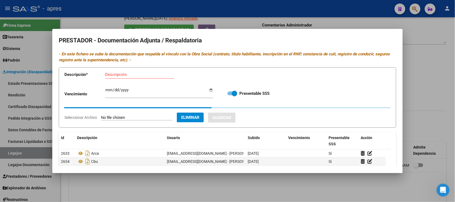
click at [158, 77] on div "Descripción" at bounding box center [139, 74] width 69 height 8
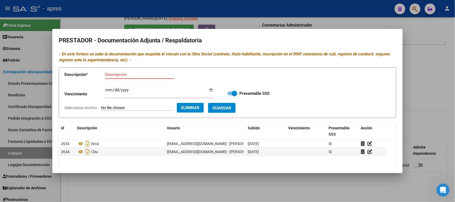
click at [157, 75] on input "Descripción" at bounding box center [139, 74] width 69 height 5
type input "MATRICULA"
click at [224, 108] on span "Guardar" at bounding box center [221, 107] width 19 height 5
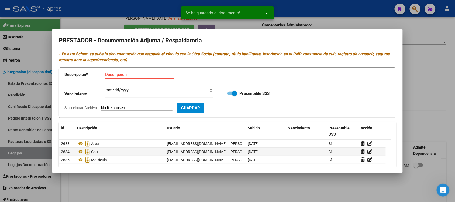
click at [142, 106] on input "Seleccionar Archivo" at bounding box center [136, 107] width 71 height 5
type input "C:\fakepath\RNP TO.pdf"
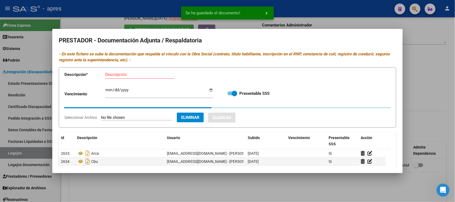
click at [141, 72] on div "Descripción" at bounding box center [139, 74] width 69 height 8
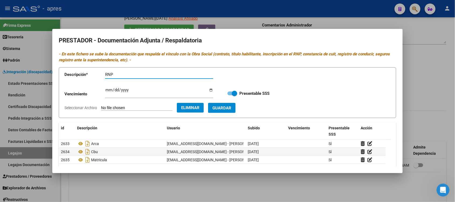
type input "RNP"
click at [108, 87] on div "Ingresar vencimiento" at bounding box center [159, 92] width 108 height 12
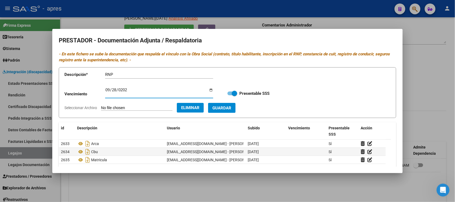
type input "[DATE]"
click at [231, 108] on span "Guardar" at bounding box center [221, 107] width 19 height 5
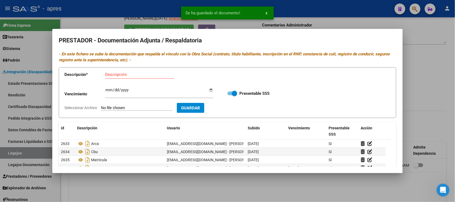
click at [142, 109] on input "Seleccionar Archivo" at bounding box center [136, 107] width 71 height 5
type input "C:\fakepath\Seguro TO.pdf"
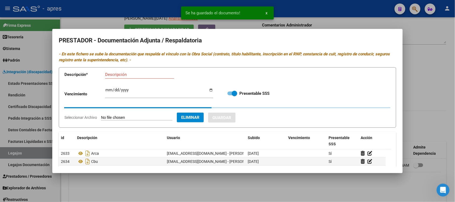
click at [148, 73] on input "Descripción" at bounding box center [139, 74] width 69 height 5
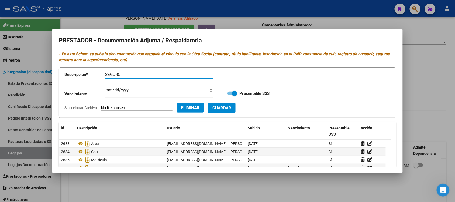
type input "SEGURO"
click at [109, 88] on input "Ingresar vencimiento" at bounding box center [159, 92] width 108 height 9
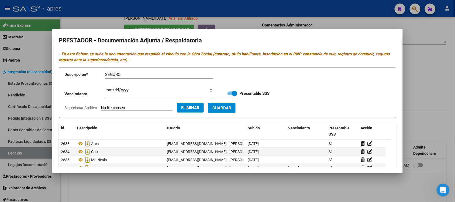
click at [109, 88] on input "Ingresar vencimiento" at bounding box center [159, 92] width 108 height 9
type input "[DATE]"
click at [227, 107] on span "Guardar" at bounding box center [221, 107] width 19 height 5
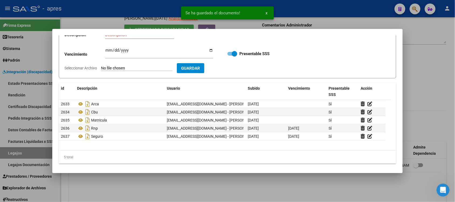
scroll to position [41, 0]
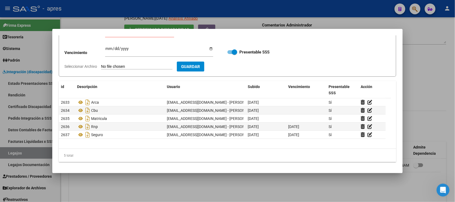
click at [149, 65] on input "Seleccionar Archivo" at bounding box center [136, 66] width 71 height 5
type input "C:\fakepath\Titulo TO.pdf"
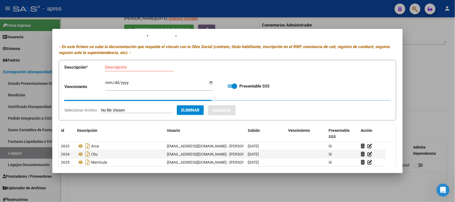
scroll to position [0, 0]
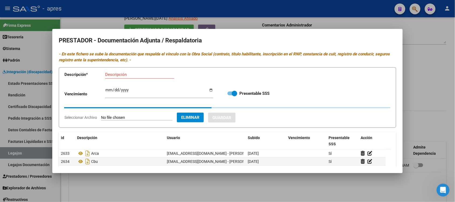
click at [134, 71] on div "Descripción" at bounding box center [139, 74] width 69 height 8
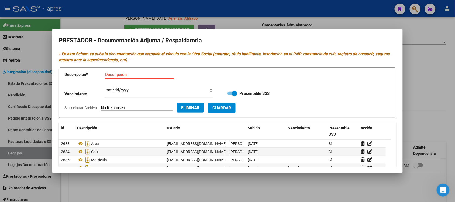
click at [138, 75] on input "Descripción" at bounding box center [139, 74] width 69 height 5
type input "TITULO"
click at [231, 110] on span "Guardar" at bounding box center [221, 107] width 19 height 5
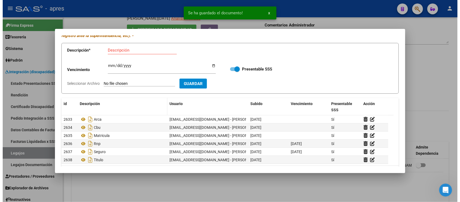
scroll to position [41, 0]
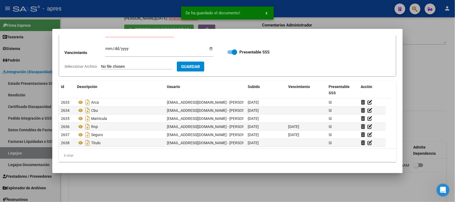
click at [210, 185] on div at bounding box center [227, 101] width 455 height 202
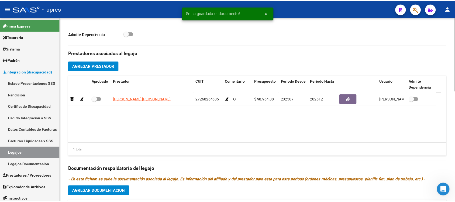
scroll to position [182, 0]
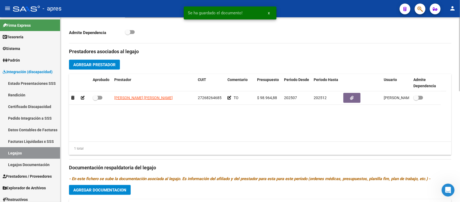
click at [115, 62] on span "Agregar Prestador" at bounding box center [94, 64] width 42 height 5
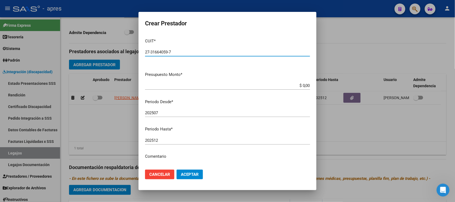
type input "27-31664059-7"
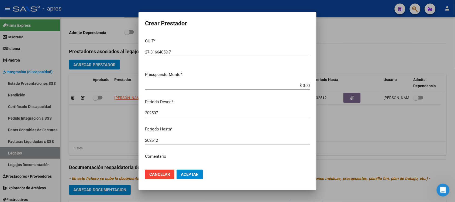
click at [305, 86] on app-form-text-field "Presupuesto Monto * $ 0,00 Ingresar el monto" at bounding box center [229, 79] width 169 height 17
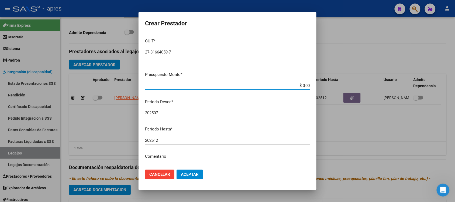
click at [304, 86] on input "$ 0,00" at bounding box center [227, 85] width 165 height 5
click at [304, 84] on input "$ 0,00" at bounding box center [227, 85] width 165 height 5
type input "$ 98.964,88"
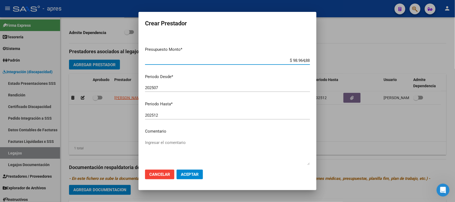
scroll to position [53, 0]
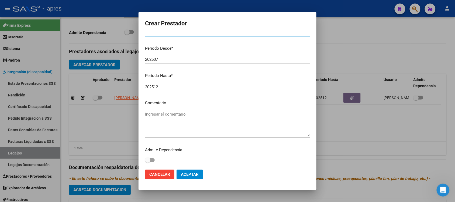
click at [181, 119] on textarea "Ingresar el comentario" at bounding box center [227, 123] width 165 height 25
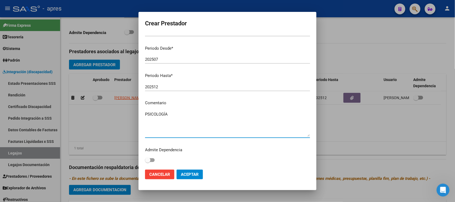
scroll to position [944, 0]
type textarea "PSICOLOGÍA"
click at [189, 175] on span "Aceptar" at bounding box center [190, 174] width 18 height 5
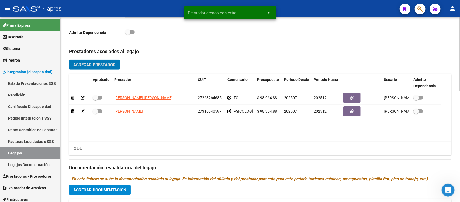
click at [188, 133] on datatable-body "[PERSON_NAME] [PERSON_NAME] 27268264685 TO $ 98.964,88 202507 202512 [PERSON_NA…" at bounding box center [257, 116] width 377 height 50
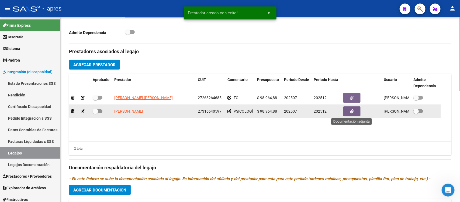
click at [356, 113] on button "button" at bounding box center [351, 111] width 17 height 10
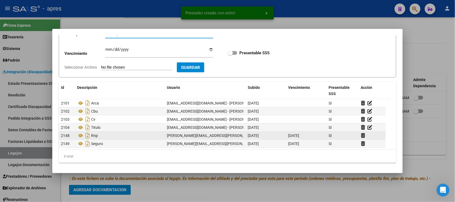
scroll to position [41, 0]
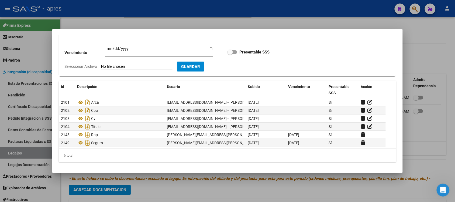
click at [269, 181] on div at bounding box center [227, 101] width 455 height 202
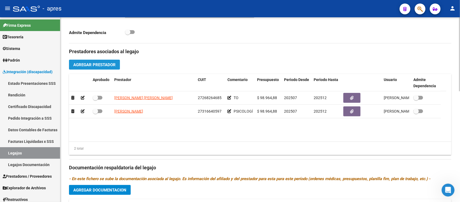
click at [95, 64] on span "Agregar Prestador" at bounding box center [94, 64] width 42 height 5
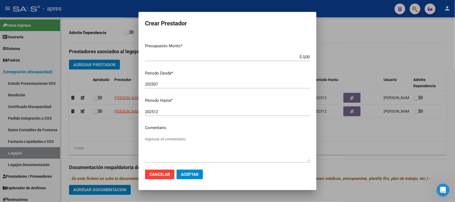
scroll to position [0, 0]
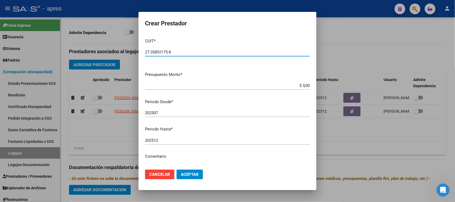
type input "27-35892175-8"
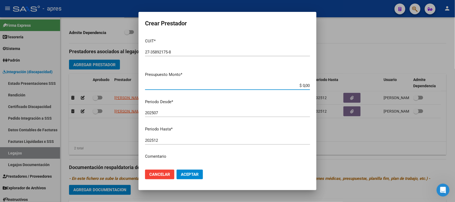
click at [304, 86] on input "$ 0,00" at bounding box center [227, 85] width 165 height 5
type input "$ 98.964,88"
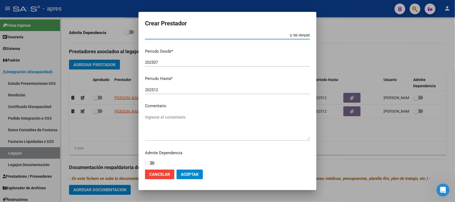
scroll to position [53, 0]
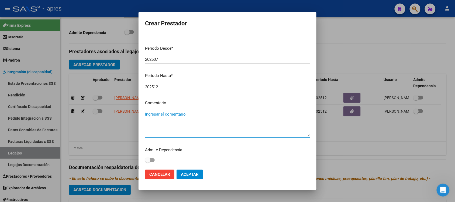
click at [179, 115] on textarea "Ingresar el comentario" at bounding box center [227, 123] width 165 height 25
type textarea "FONOAUDIOLOGÍA"
click at [188, 175] on span "Aceptar" at bounding box center [190, 174] width 18 height 5
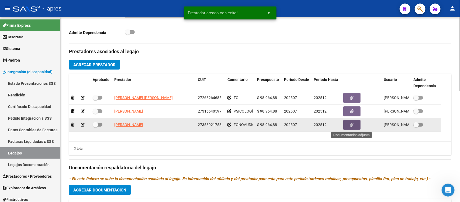
click at [353, 126] on icon "button" at bounding box center [352, 125] width 4 height 4
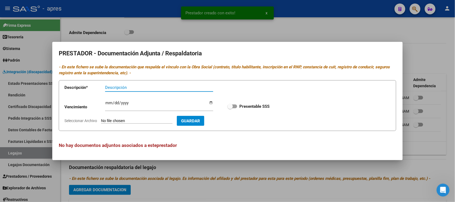
drag, startPoint x: 231, startPoint y: 107, endPoint x: 226, endPoint y: 111, distance: 6.1
click at [231, 107] on span at bounding box center [229, 105] width 5 height 5
click at [230, 108] on input "Presentable SSS" at bounding box center [230, 108] width 0 height 0
checkbox input "true"
click at [145, 120] on input "Seleccionar Archivo" at bounding box center [136, 120] width 71 height 5
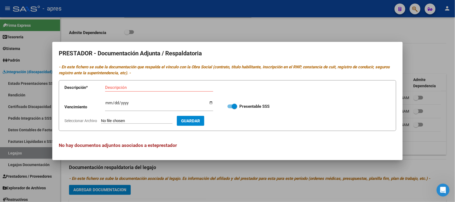
scroll to position [944, 0]
type input "C:\fakepath\Arca Fono.pdf"
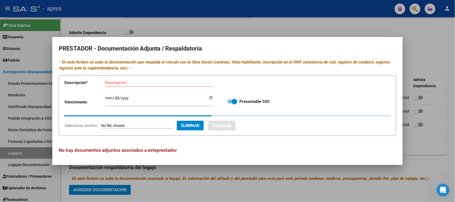
click at [136, 85] on input "Descripción" at bounding box center [159, 82] width 108 height 5
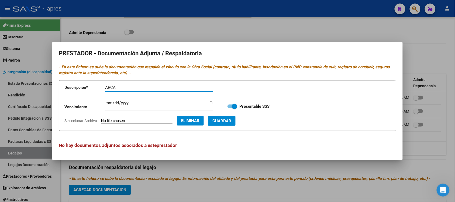
type input "ARCA"
click at [235, 116] on button "Guardar" at bounding box center [221, 121] width 27 height 10
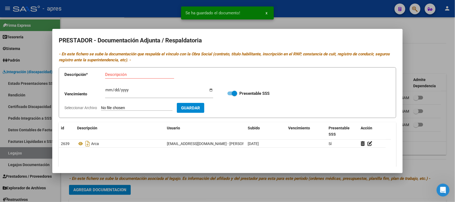
click at [128, 131] on div "Descripción" at bounding box center [119, 128] width 85 height 6
click at [123, 106] on input "Seleccionar Archivo" at bounding box center [136, 107] width 71 height 5
type input "C:\fakepath\CBU Fono.pdf"
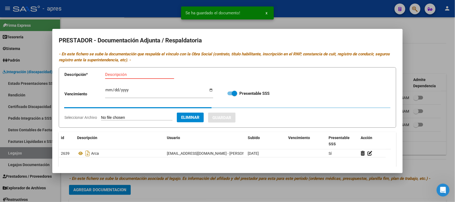
click at [120, 73] on input "Descripción" at bounding box center [139, 74] width 69 height 5
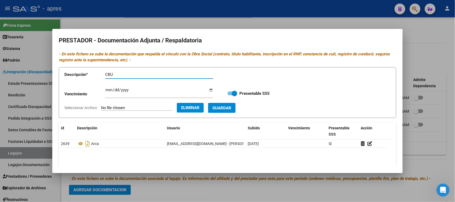
type input "CBU"
click at [224, 109] on span "Guardar" at bounding box center [221, 107] width 19 height 5
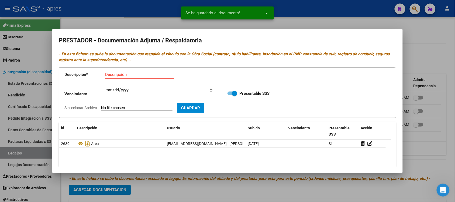
click at [133, 107] on input "Seleccionar Archivo" at bounding box center [136, 107] width 71 height 5
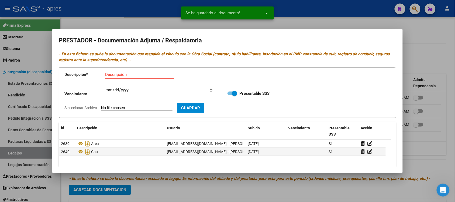
type input "C:\fakepath\Matricula Fono.pdf"
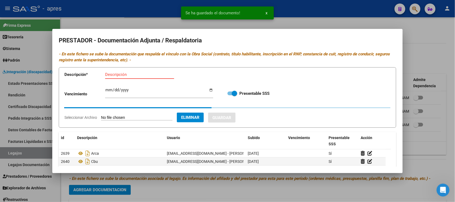
click at [147, 75] on input "Descripción" at bounding box center [139, 74] width 69 height 5
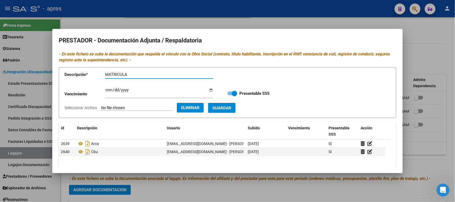
type input "MATRICULA"
click at [231, 109] on span "Guardar" at bounding box center [221, 107] width 19 height 5
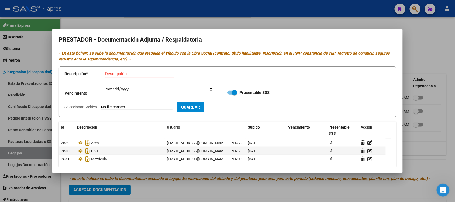
scroll to position [0, 0]
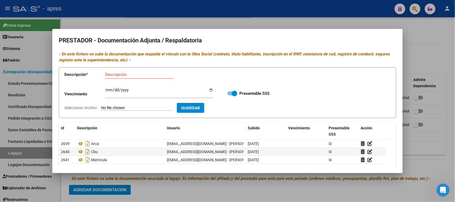
click at [125, 105] on input "Seleccionar Archivo" at bounding box center [136, 107] width 71 height 5
type input "C:\fakepath\RNP Fono.pdf"
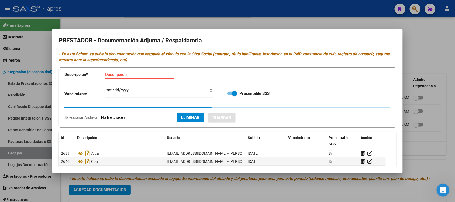
click at [152, 74] on input "Descripción" at bounding box center [139, 74] width 69 height 5
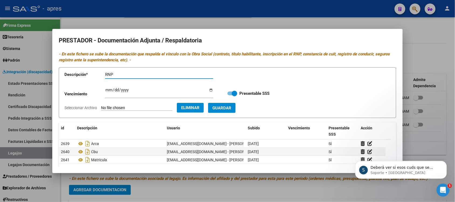
scroll to position [997, 0]
type input "RNP"
click at [442, 190] on icon "Abrir Intercom Messenger" at bounding box center [443, 189] width 4 height 4
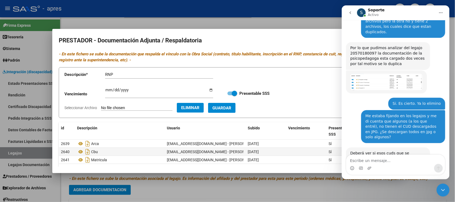
scroll to position [1006, 0]
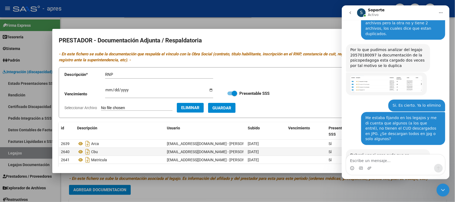
click at [398, 162] on textarea "Escribe un mensaje..." at bounding box center [395, 158] width 99 height 9
click at [369, 162] on textarea "Escribe un mensaje..." at bounding box center [395, 158] width 99 height 9
type textarea "t"
paste textarea "20557303139"
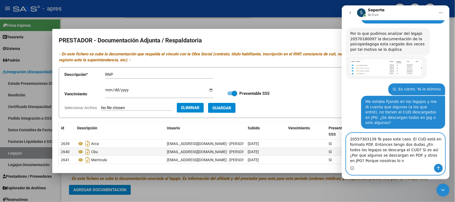
scroll to position [1028, 0]
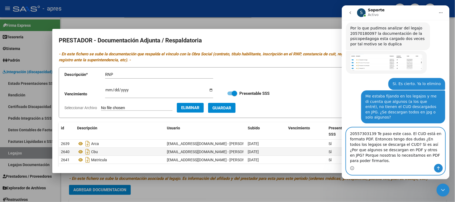
type textarea "20557303139 Te paso este caso. El CUD está en formato PDF. Entonces tengo dos d…"
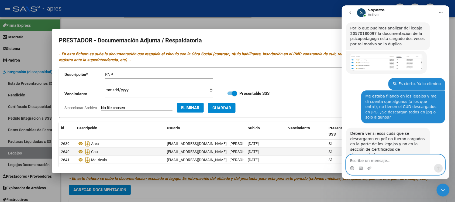
scroll to position [1049, 0]
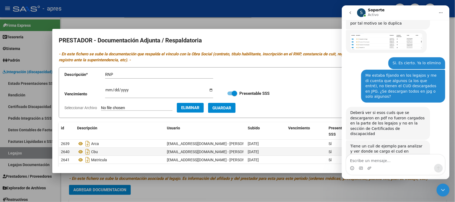
click at [445, 192] on icon "Cerrar Intercom Messenger" at bounding box center [442, 189] width 6 height 6
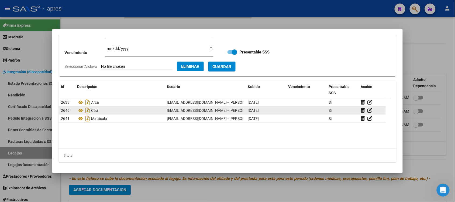
scroll to position [8, 0]
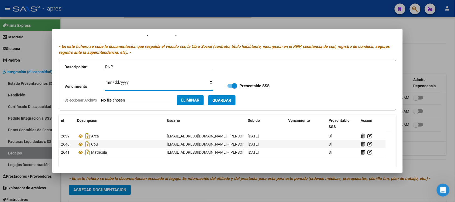
click at [108, 81] on input "Ingresar vencimiento" at bounding box center [159, 84] width 108 height 9
type input "[DATE]"
click at [231, 102] on span "Guardar" at bounding box center [221, 100] width 19 height 5
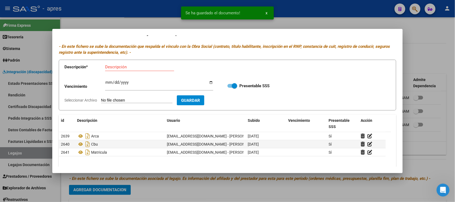
scroll to position [1069, 0]
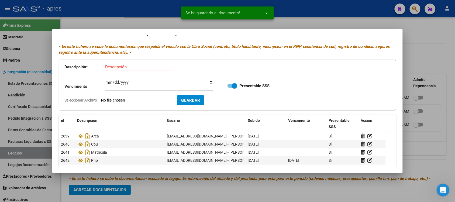
click at [129, 100] on input "Seleccionar Archivo" at bounding box center [136, 100] width 71 height 5
type input "C:\fakepath\Seguro Fono.pdf"
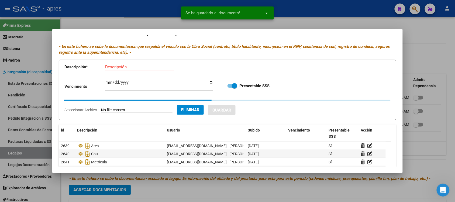
click at [134, 68] on input "Descripción" at bounding box center [139, 66] width 69 height 5
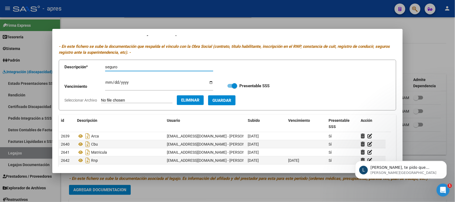
scroll to position [1070, 0]
type input "seguro"
click at [105, 82] on input "Ingresar vencimiento" at bounding box center [159, 84] width 108 height 9
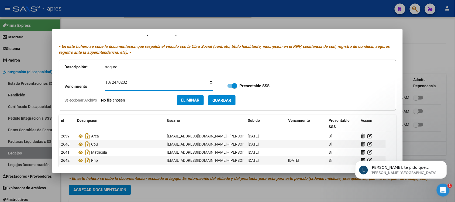
type input "[DATE]"
click at [235, 99] on button "Guardar" at bounding box center [221, 100] width 27 height 10
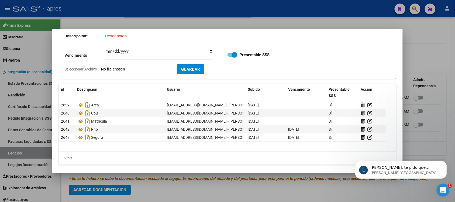
scroll to position [41, 0]
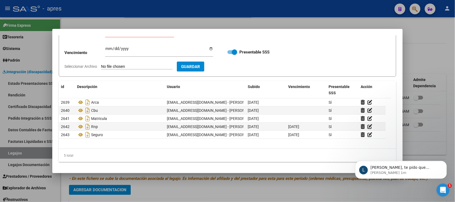
click at [115, 67] on input "Seleccionar Archivo" at bounding box center [136, 66] width 71 height 5
type input "C:\fakepath\Titulo Fono.pdf"
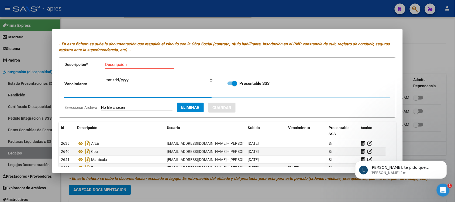
scroll to position [0, 0]
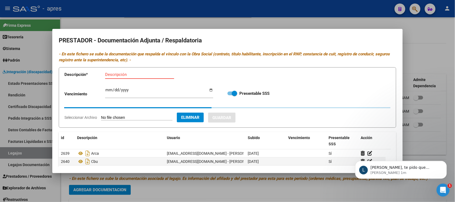
click at [140, 74] on input "Descripción" at bounding box center [139, 74] width 69 height 5
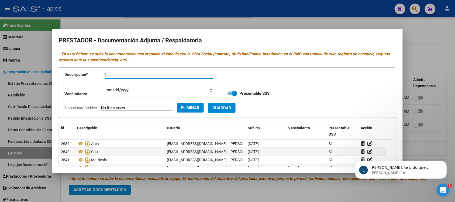
type input "t"
type input "TITULO"
click at [235, 110] on button "Guardar" at bounding box center [221, 108] width 27 height 10
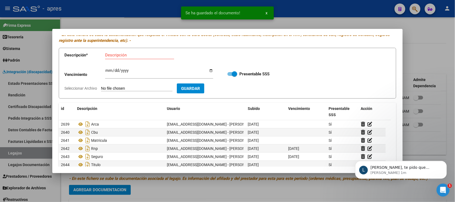
scroll to position [41, 0]
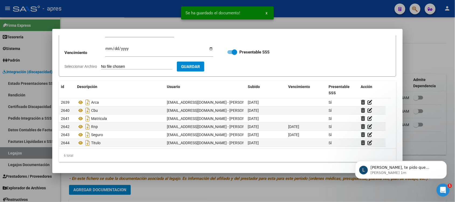
click at [442, 189] on icon "Abrir Intercom Messenger" at bounding box center [442, 189] width 9 height 9
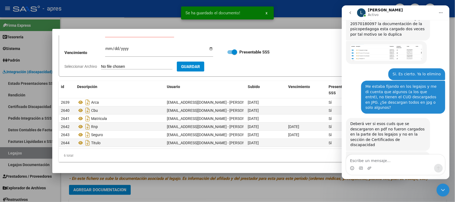
scroll to position [1079, 0]
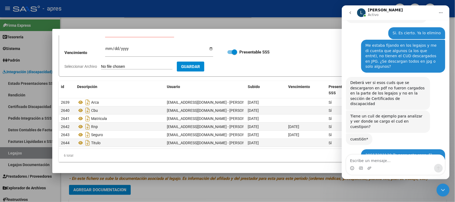
click at [386, 161] on textarea "Escribe un mensaje..." at bounding box center [395, 158] width 99 height 9
type textarea "d"
type textarea "[PERSON_NAME]."
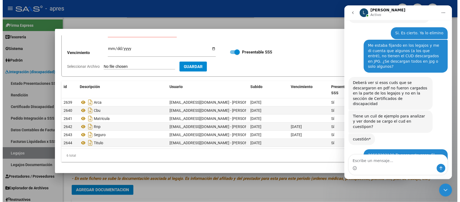
scroll to position [1086, 0]
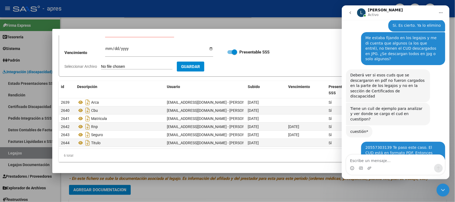
click at [446, 189] on icon "Cerrar Intercom Messenger" at bounding box center [442, 189] width 6 height 6
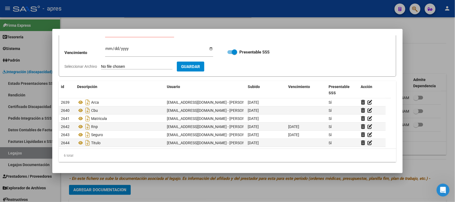
click at [199, 182] on div at bounding box center [227, 101] width 455 height 202
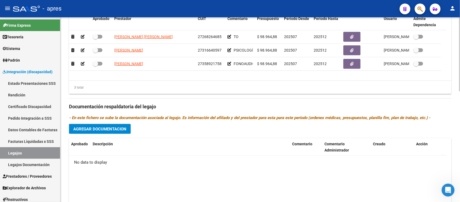
scroll to position [249, 0]
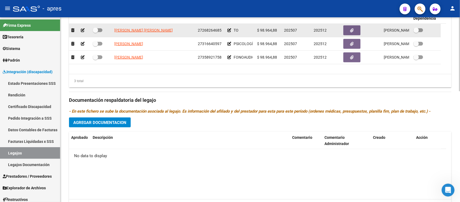
click at [96, 29] on span at bounding box center [95, 29] width 5 height 5
click at [95, 32] on input "checkbox" at bounding box center [95, 32] width 0 height 0
checkbox input "true"
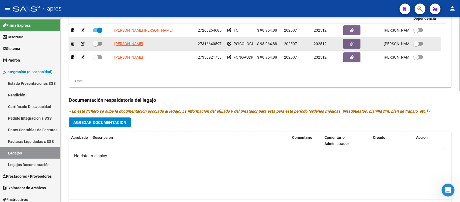
click at [99, 43] on span at bounding box center [98, 44] width 10 height 4
click at [95, 46] on input "checkbox" at bounding box center [95, 46] width 0 height 0
checkbox input "true"
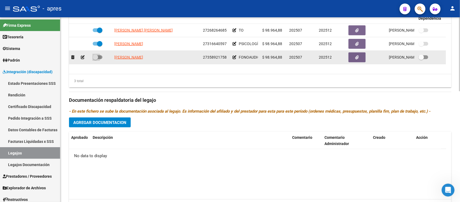
click at [100, 54] on label at bounding box center [98, 57] width 10 height 6
click at [95, 59] on input "checkbox" at bounding box center [95, 59] width 0 height 0
checkbox input "true"
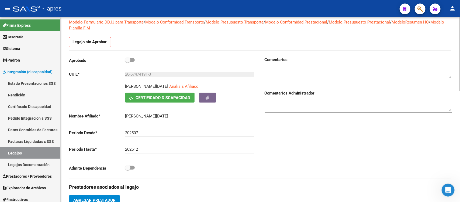
scroll to position [0, 0]
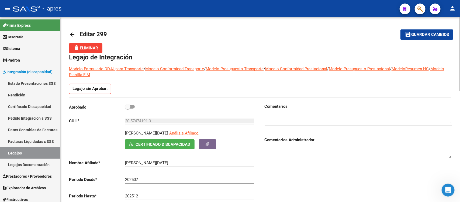
click at [437, 35] on span "Guardar cambios" at bounding box center [430, 34] width 38 height 5
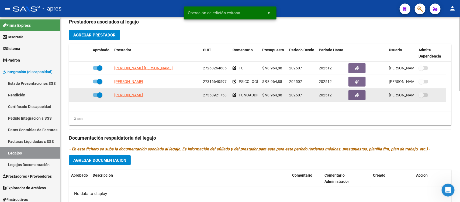
scroll to position [277, 0]
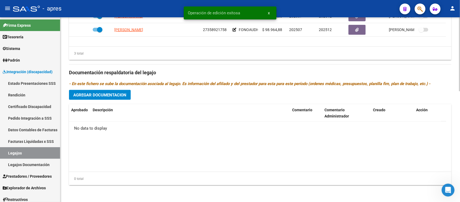
click at [113, 96] on span "Agregar Documentacion" at bounding box center [99, 94] width 53 height 5
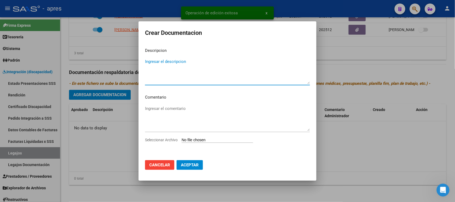
click at [210, 141] on input "Seleccionar Archivo" at bounding box center [217, 139] width 71 height 5
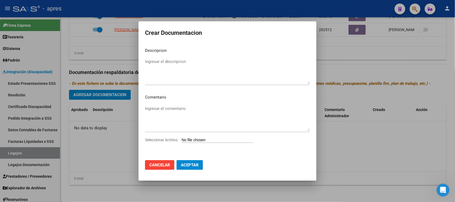
type input "C:\fakepath\RHC .pdf"
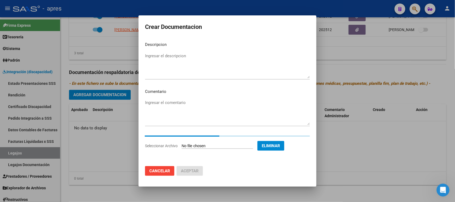
click at [177, 56] on textarea "Ingresar el descripcion" at bounding box center [227, 65] width 165 height 25
type textarea "r"
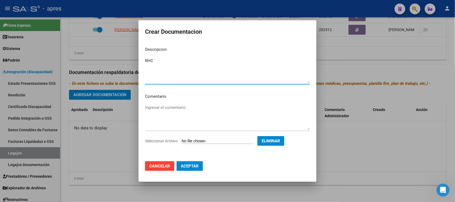
type textarea "RHC"
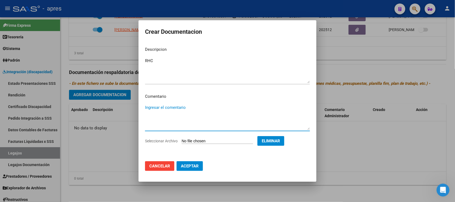
click at [181, 112] on textarea "Ingresar el comentario" at bounding box center [227, 116] width 165 height 25
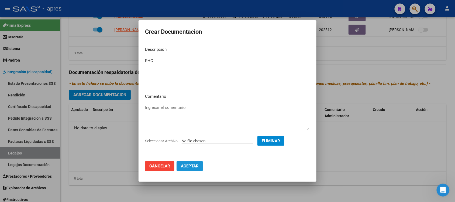
click at [200, 166] on button "Aceptar" at bounding box center [189, 166] width 26 height 10
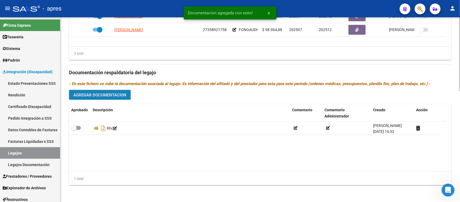
click at [92, 91] on button "Agregar Documentacion" at bounding box center [100, 95] width 62 height 10
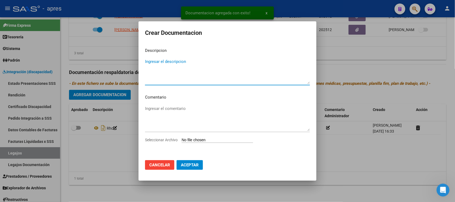
click at [196, 138] on input "Seleccionar Archivo" at bounding box center [217, 139] width 71 height 5
type input "C:\fakepath\Anexo 2025.pdf"
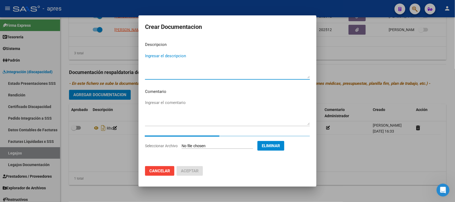
click at [170, 66] on textarea "Ingresar el descripcion" at bounding box center [227, 65] width 165 height 25
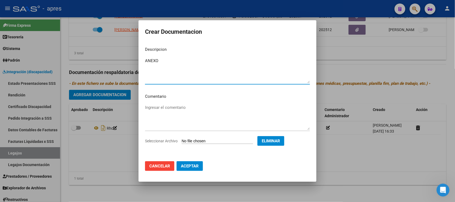
type textarea "ANEXO"
click at [200, 162] on button "Aceptar" at bounding box center [189, 166] width 26 height 10
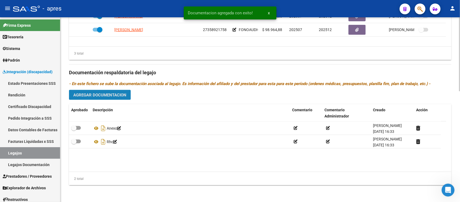
click at [99, 95] on span "Agregar Documentacion" at bounding box center [99, 94] width 53 height 5
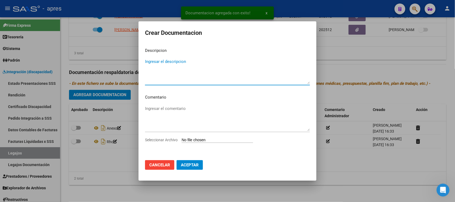
click at [216, 140] on input "Seleccionar Archivo" at bounding box center [217, 139] width 71 height 5
type input "C:\fakepath\[PERSON_NAME][DATE] Presupuesto Fono 2025.pdf"
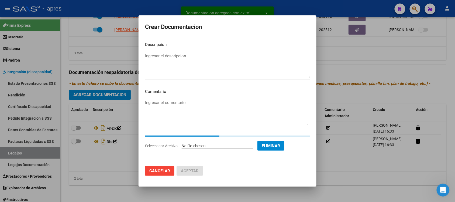
click at [193, 58] on textarea "Ingresar el descripcion" at bounding box center [227, 65] width 165 height 25
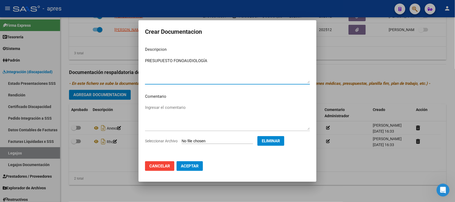
type textarea "PRESUPUESTO FONOAUDIOLOGÍA"
click at [193, 167] on span "Aceptar" at bounding box center [190, 165] width 18 height 5
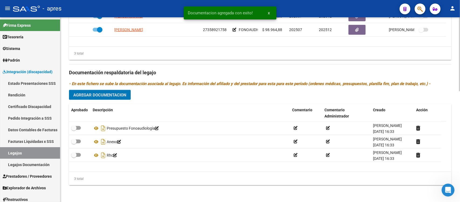
click at [116, 90] on button "Agregar Documentacion" at bounding box center [100, 95] width 62 height 10
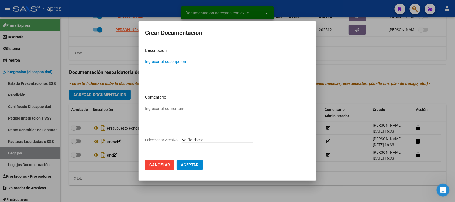
click at [157, 165] on span "Cancelar" at bounding box center [159, 164] width 21 height 5
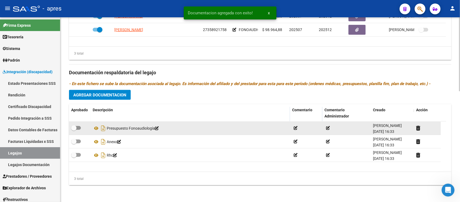
click at [296, 131] on datatable-body-cell at bounding box center [306, 127] width 32 height 13
click at [295, 129] on icon at bounding box center [296, 128] width 4 height 4
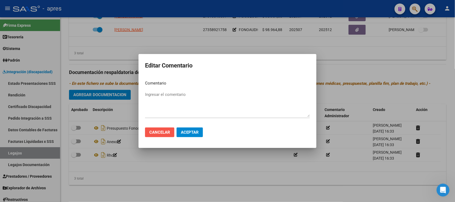
click at [159, 134] on span "Cancelar" at bounding box center [159, 132] width 21 height 5
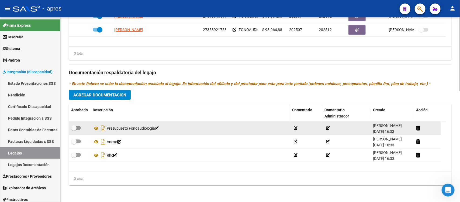
click at [414, 124] on datatable-body-cell at bounding box center [427, 127] width 27 height 13
click at [420, 126] on icon at bounding box center [418, 127] width 4 height 5
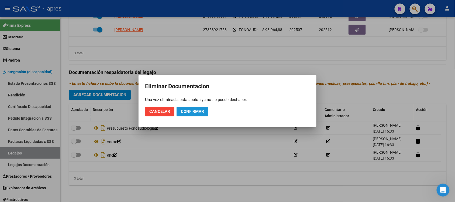
click at [195, 112] on span "Confirmar" at bounding box center [192, 111] width 23 height 5
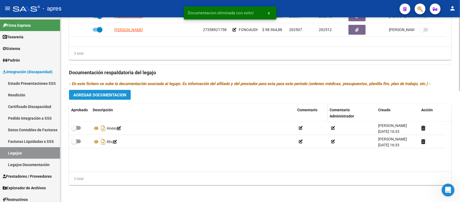
click at [120, 95] on span "Agregar Documentacion" at bounding box center [99, 94] width 53 height 5
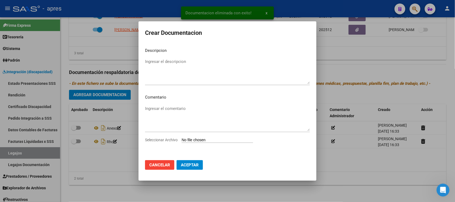
click at [213, 141] on input "Seleccionar Archivo" at bounding box center [217, 139] width 71 height 5
type input "C:\fakepath\[PERSON_NAME][DATE] Presupuesto Fono 2025.pdf"
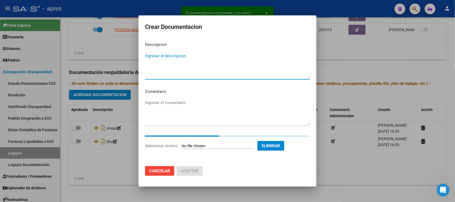
click at [188, 54] on textarea "Ingresar el descripcion" at bounding box center [227, 65] width 165 height 25
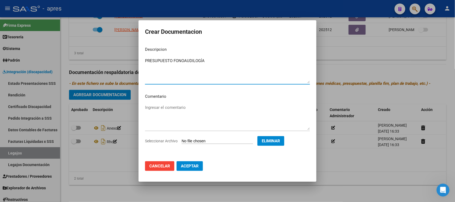
type textarea "PRESUPUESTO FONOAUDILOGÍA"
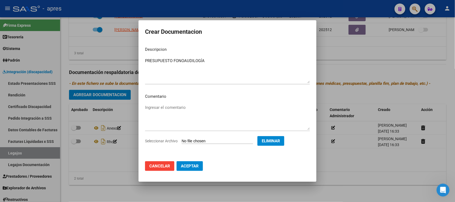
click at [200, 104] on div "Ingresar el comentario" at bounding box center [227, 116] width 165 height 27
click at [204, 108] on textarea "Ingresar el comentario" at bounding box center [227, 116] width 165 height 25
type textarea "2 SESIONES SEMANALES"
click at [190, 166] on span "Aceptar" at bounding box center [190, 165] width 18 height 5
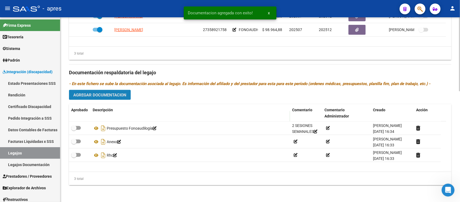
click at [96, 95] on span "Agregar Documentacion" at bounding box center [99, 94] width 53 height 5
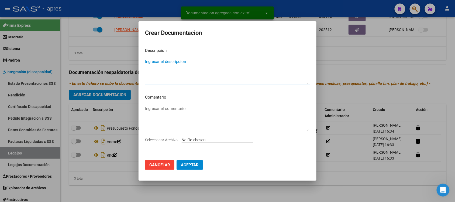
click at [198, 137] on input "Seleccionar Archivo" at bounding box center [217, 139] width 71 height 5
type input "C:\fakepath\[PERSON_NAME][DATE] PS 2025.pdf"
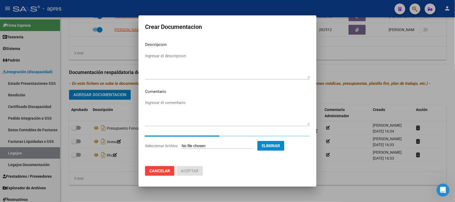
click at [185, 64] on textarea "Ingresar el descripcion" at bounding box center [227, 65] width 165 height 25
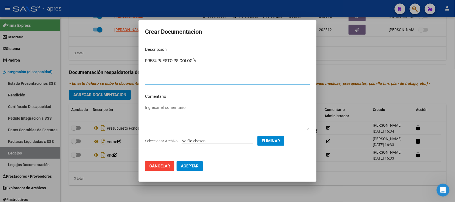
type textarea "PRESUPUESTO PSICOLOGÍA"
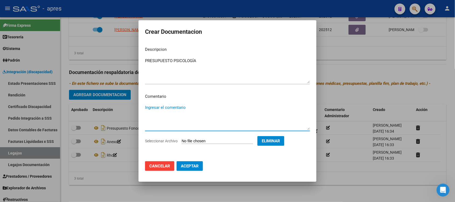
click at [189, 109] on textarea "Ingresar el comentario" at bounding box center [227, 116] width 165 height 25
type textarea "2 SESIONES SEMANALES"
click at [189, 168] on span "Aceptar" at bounding box center [190, 165] width 18 height 5
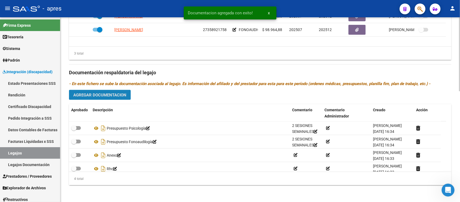
click at [117, 93] on span "Agregar Documentacion" at bounding box center [99, 94] width 53 height 5
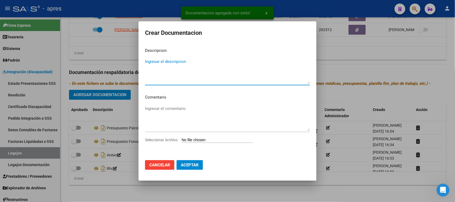
click at [220, 139] on input "Seleccionar Archivo" at bounding box center [217, 139] width 71 height 5
type input "C:\fakepath\[PERSON_NAME][DATE] Presupuesto TO 2025.pdf"
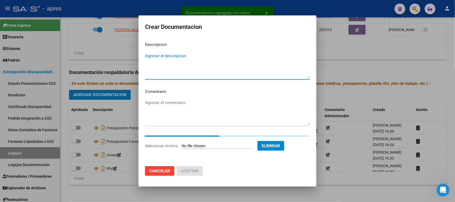
click at [190, 65] on textarea "Ingresar el descripcion" at bounding box center [227, 65] width 165 height 25
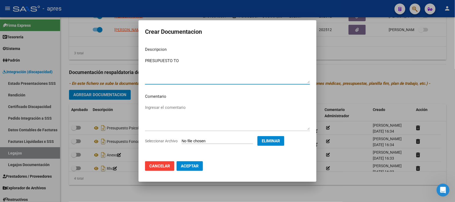
type textarea "PRESUPUESTO TO"
click at [214, 116] on textarea "Ingresar el comentario" at bounding box center [227, 116] width 165 height 25
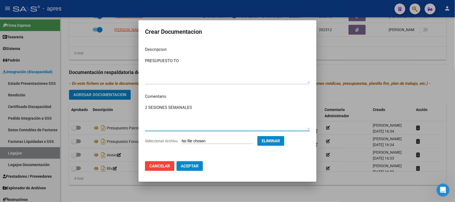
type textarea "2 SESIONES SEMANALES"
click at [199, 166] on button "Aceptar" at bounding box center [189, 166] width 26 height 10
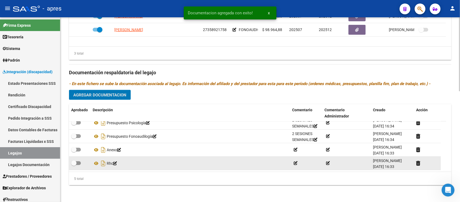
scroll to position [2, 0]
click at [78, 161] on span at bounding box center [76, 161] width 10 height 4
click at [74, 163] on input "checkbox" at bounding box center [74, 163] width 0 height 0
checkbox input "true"
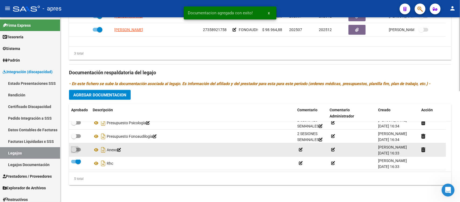
click at [80, 150] on label at bounding box center [76, 149] width 10 height 6
click at [74, 151] on input "checkbox" at bounding box center [74, 151] width 0 height 0
checkbox input "true"
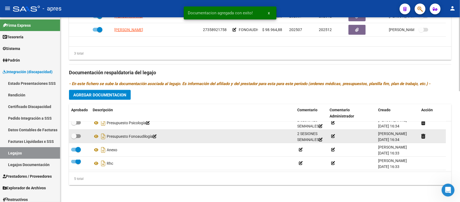
click at [81, 136] on div at bounding box center [79, 136] width 17 height 7
click at [81, 135] on div at bounding box center [79, 136] width 17 height 7
click at [80, 135] on span at bounding box center [76, 136] width 10 height 4
click at [74, 138] on input "checkbox" at bounding box center [74, 138] width 0 height 0
checkbox input "true"
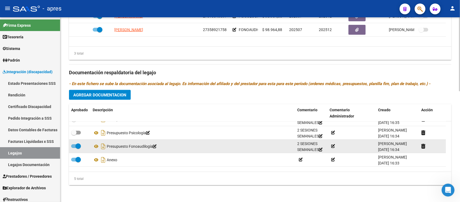
scroll to position [0, 0]
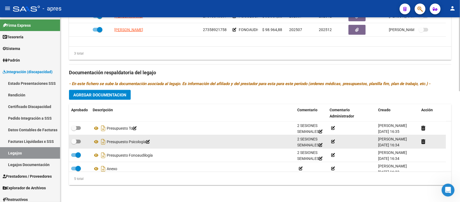
click at [80, 142] on label at bounding box center [76, 141] width 10 height 6
click at [74, 143] on input "checkbox" at bounding box center [74, 143] width 0 height 0
checkbox input "true"
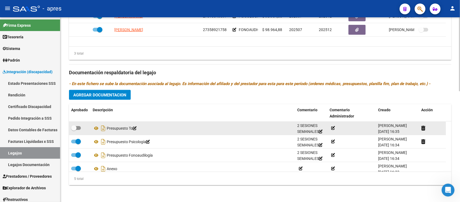
click at [79, 127] on span at bounding box center [76, 128] width 10 height 4
click at [74, 130] on input "checkbox" at bounding box center [74, 130] width 0 height 0
checkbox input "true"
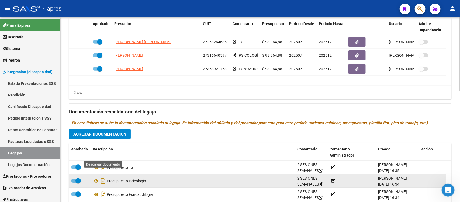
scroll to position [277, 0]
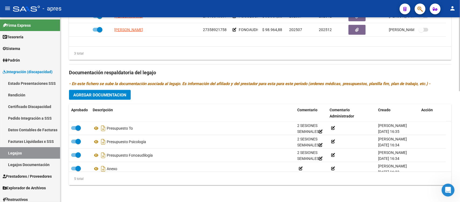
click at [108, 98] on button "Agregar Documentacion" at bounding box center [100, 95] width 62 height 10
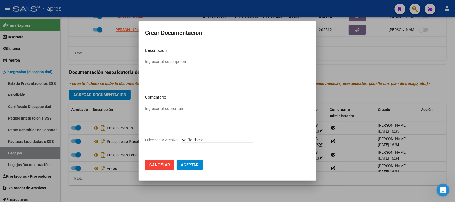
click at [201, 140] on input "Seleccionar Archivo" at bounding box center [217, 139] width 71 height 5
type input "C:\fakepath\CAR Y CUE.pdf"
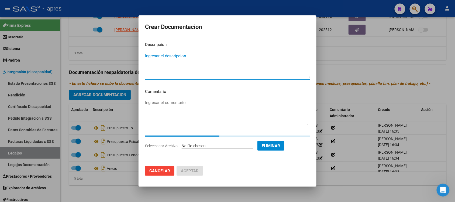
click at [164, 53] on mat-dialog-content "Descripcion Ingresar el descripcion Comentario Ingresar el comentario Seleccion…" at bounding box center [227, 99] width 178 height 124
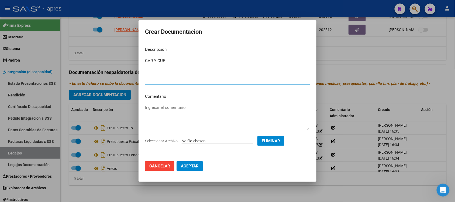
type textarea "CAR Y CUE"
click at [198, 162] on button "Aceptar" at bounding box center [189, 166] width 26 height 10
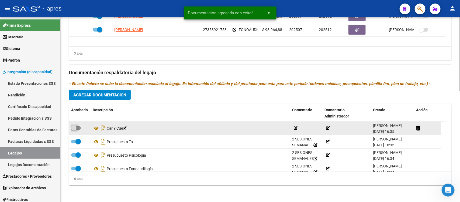
click at [79, 127] on span at bounding box center [76, 128] width 10 height 4
click at [74, 130] on input "checkbox" at bounding box center [74, 130] width 0 height 0
checkbox input "true"
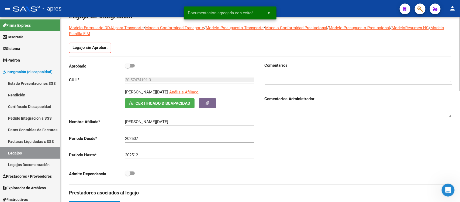
scroll to position [0, 0]
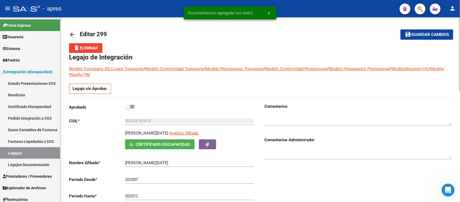
click at [437, 31] on button "save Guardar cambios" at bounding box center [426, 34] width 53 height 10
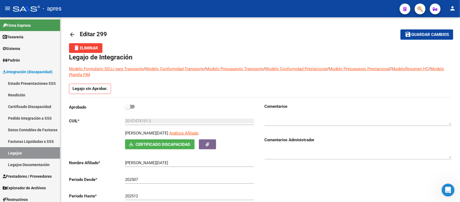
click at [449, 186] on div "Abrir Intercom Messenger" at bounding box center [448, 190] width 18 height 18
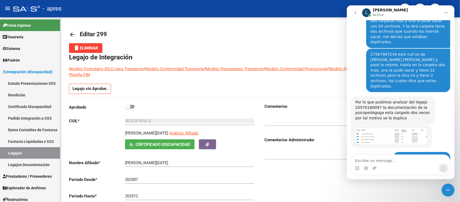
scroll to position [1086, 0]
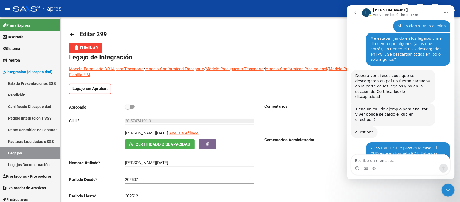
click at [447, 184] on div "Cerrar Intercom Messenger" at bounding box center [447, 189] width 13 height 13
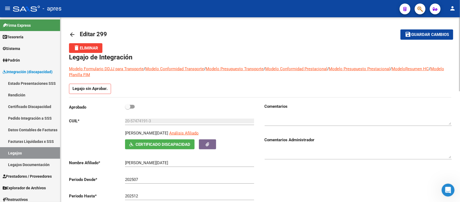
scroll to position [67, 0]
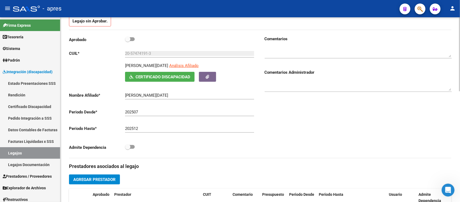
click at [131, 39] on span at bounding box center [130, 39] width 10 height 4
click at [128, 41] on input "checkbox" at bounding box center [127, 41] width 0 height 0
checkbox input "true"
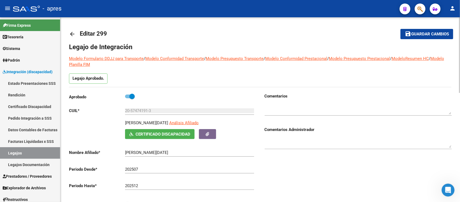
scroll to position [0, 0]
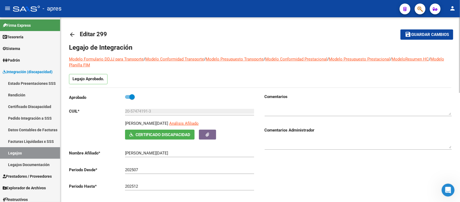
click at [442, 33] on span "Guardar cambios" at bounding box center [430, 34] width 38 height 5
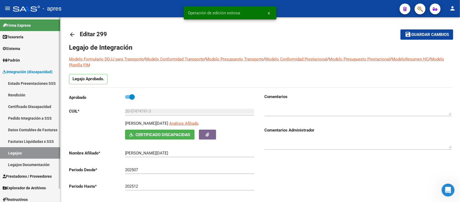
click at [33, 152] on link "Legajos" at bounding box center [30, 153] width 60 height 12
